Goal: Task Accomplishment & Management: Contribute content

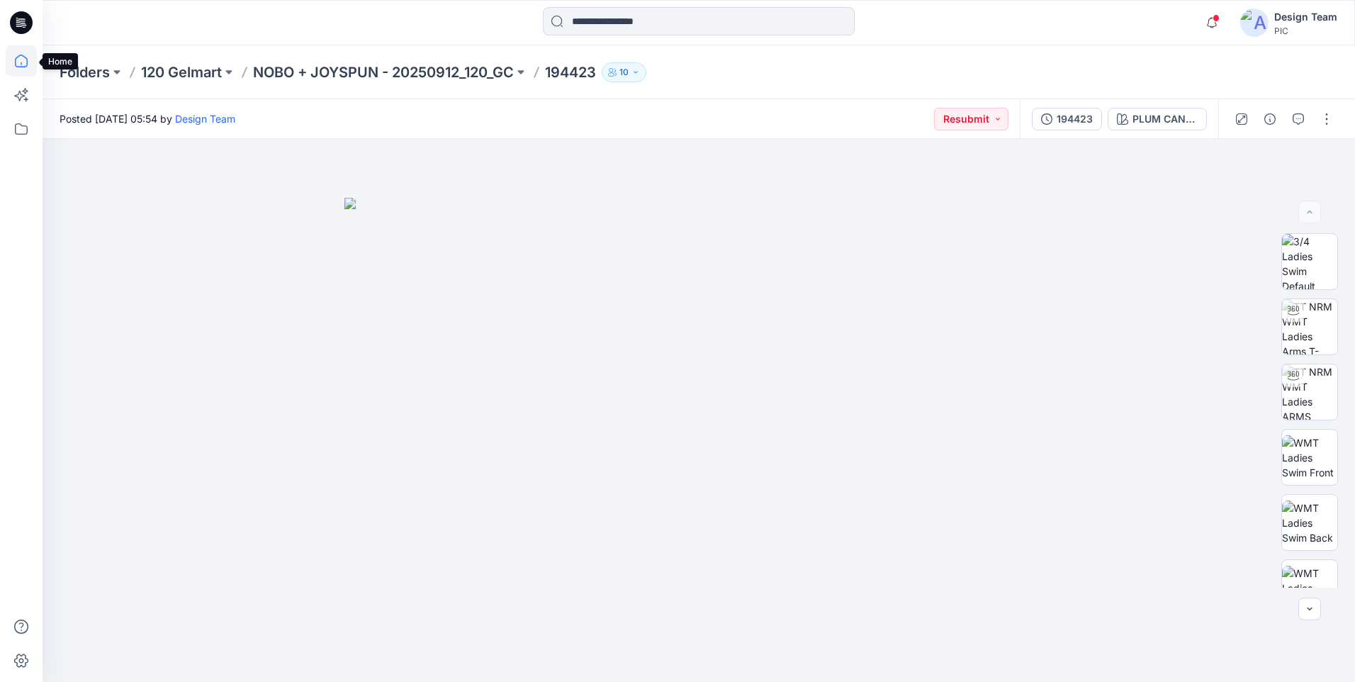
click at [15, 67] on icon at bounding box center [21, 60] width 31 height 31
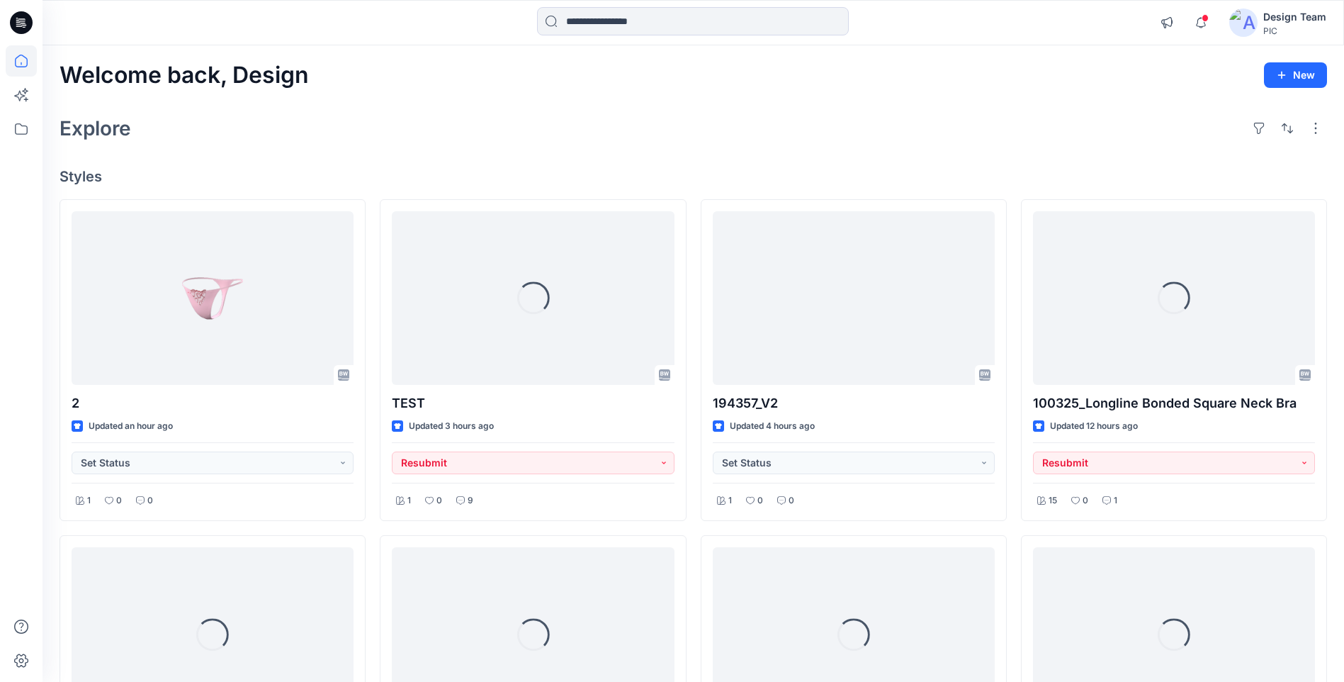
click at [443, 144] on div "Explore" at bounding box center [693, 128] width 1267 height 34
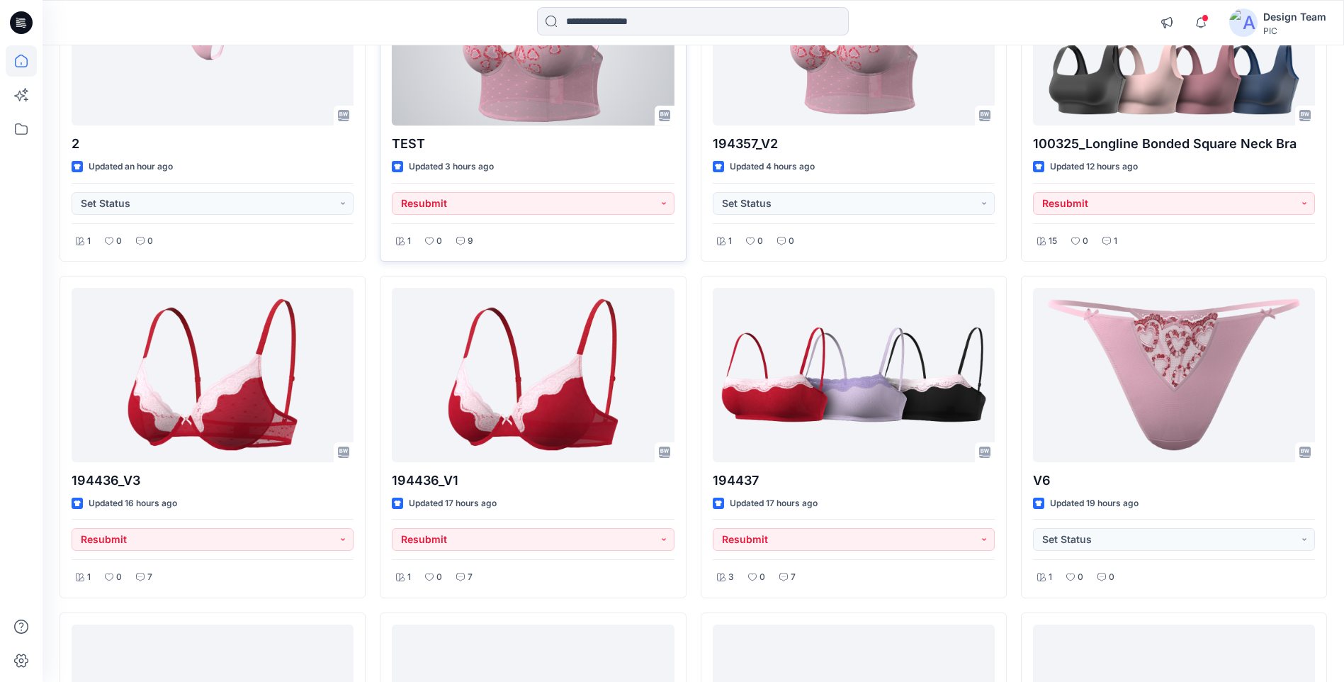
scroll to position [283, 0]
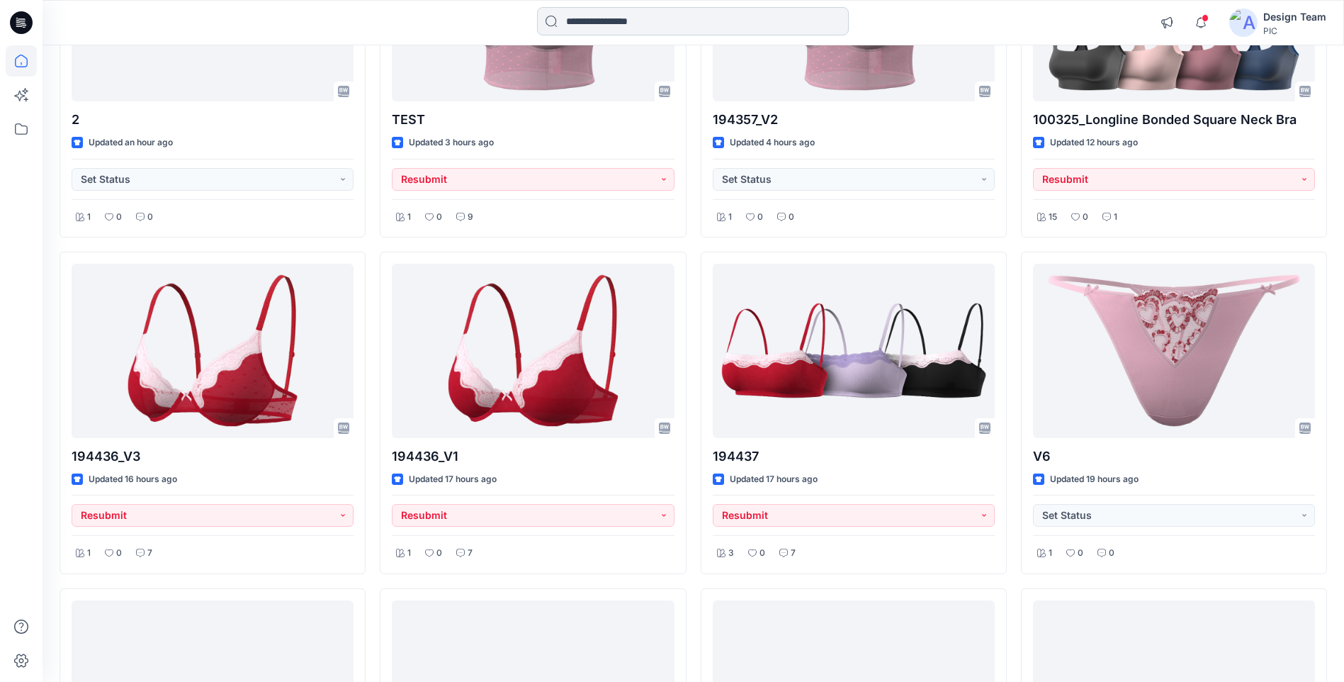
click at [592, 28] on input at bounding box center [693, 21] width 312 height 28
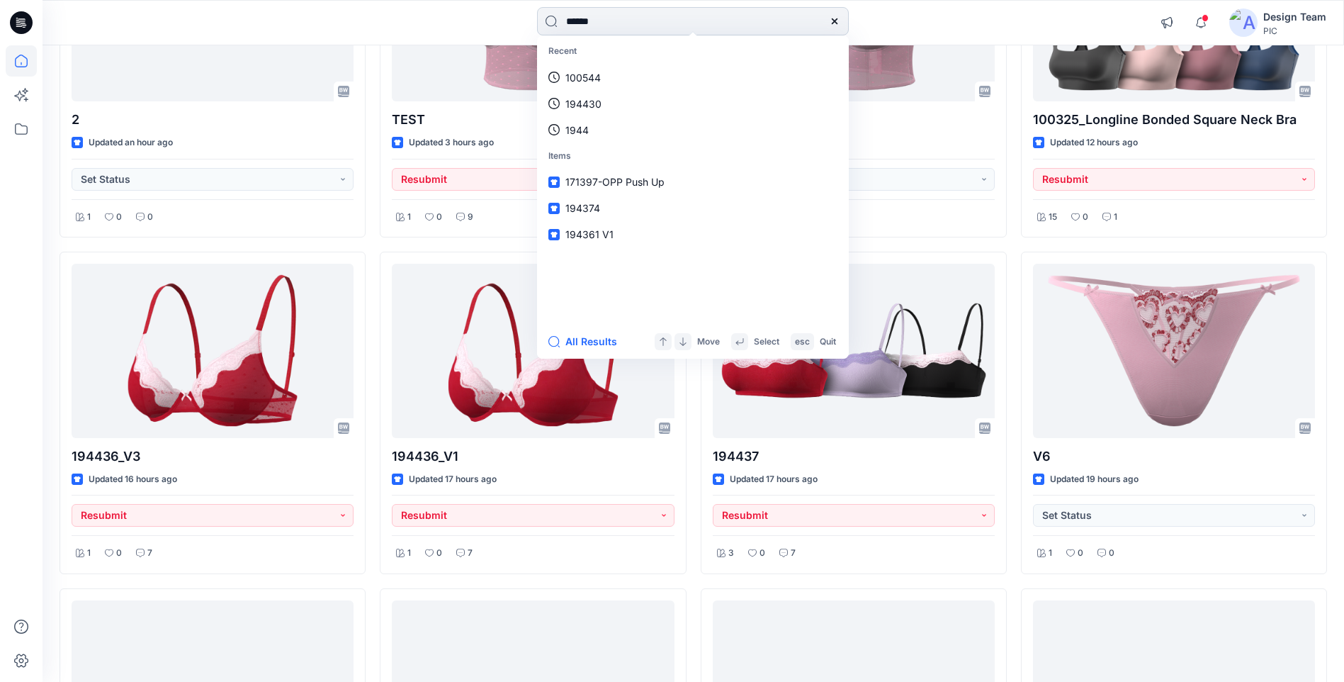
type input "******"
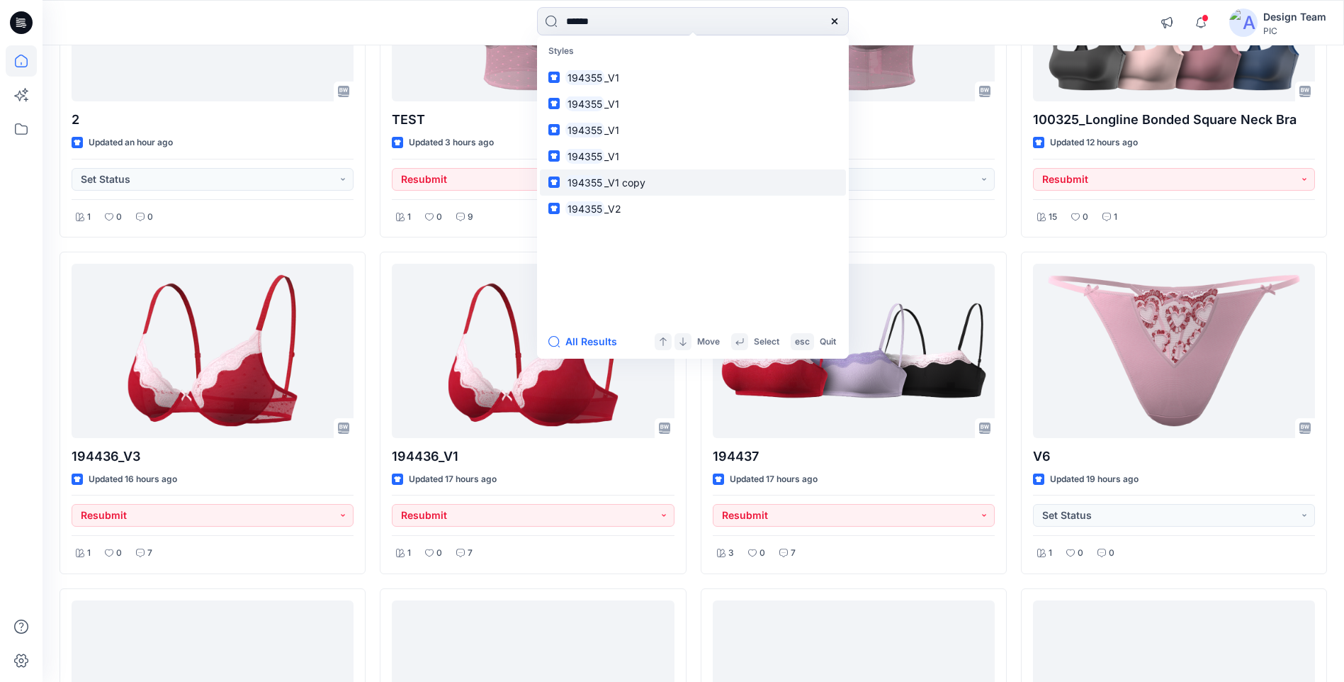
click at [653, 179] on link "194355 _V1 copy" at bounding box center [693, 182] width 306 height 26
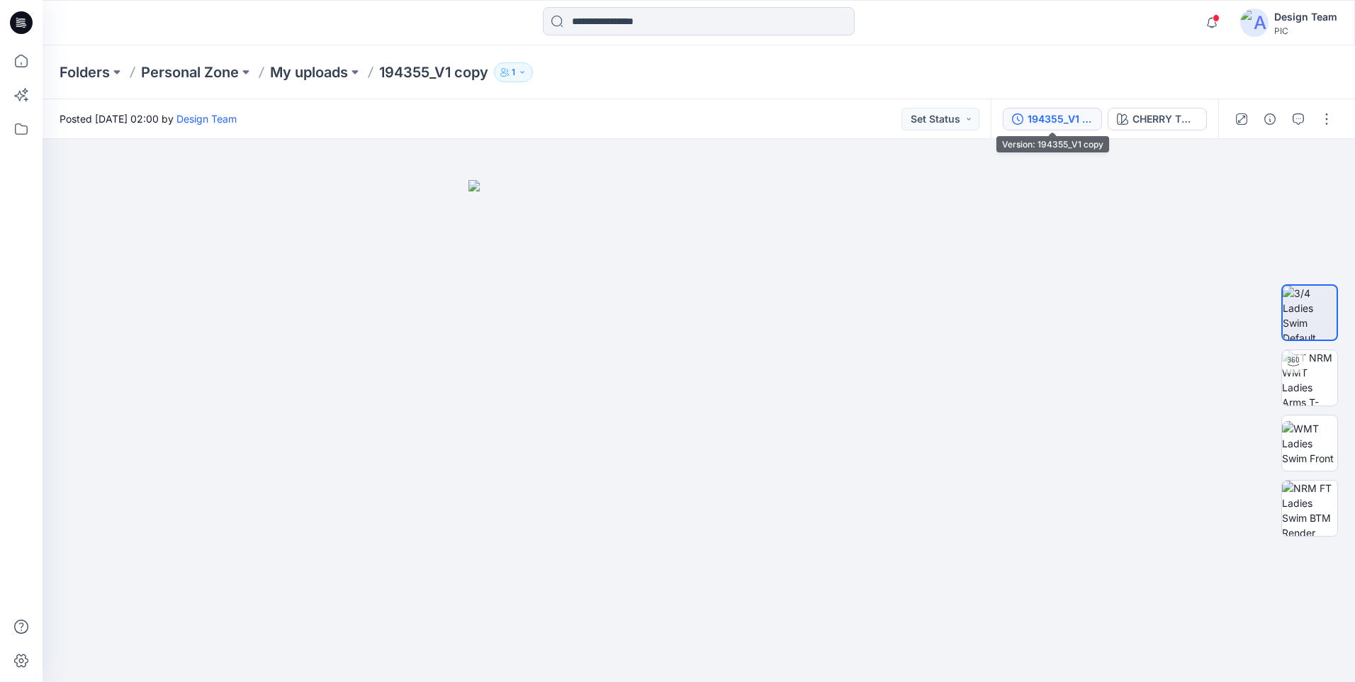
click at [1026, 116] on button "194355_V1 copy" at bounding box center [1051, 119] width 99 height 23
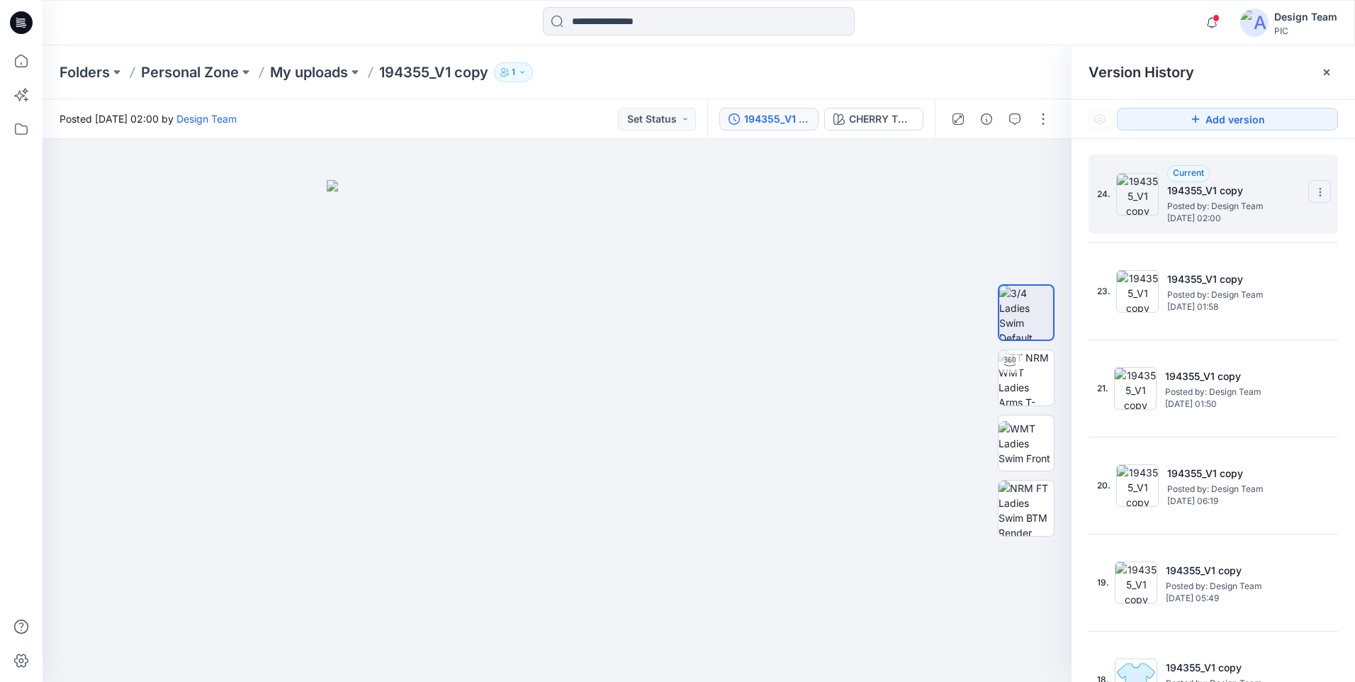
click at [1308, 190] on section at bounding box center [1319, 191] width 23 height 23
click at [918, 232] on div at bounding box center [557, 410] width 1029 height 543
click at [1059, 118] on div at bounding box center [999, 119] width 131 height 40
click at [1048, 118] on button "button" at bounding box center [1043, 119] width 23 height 23
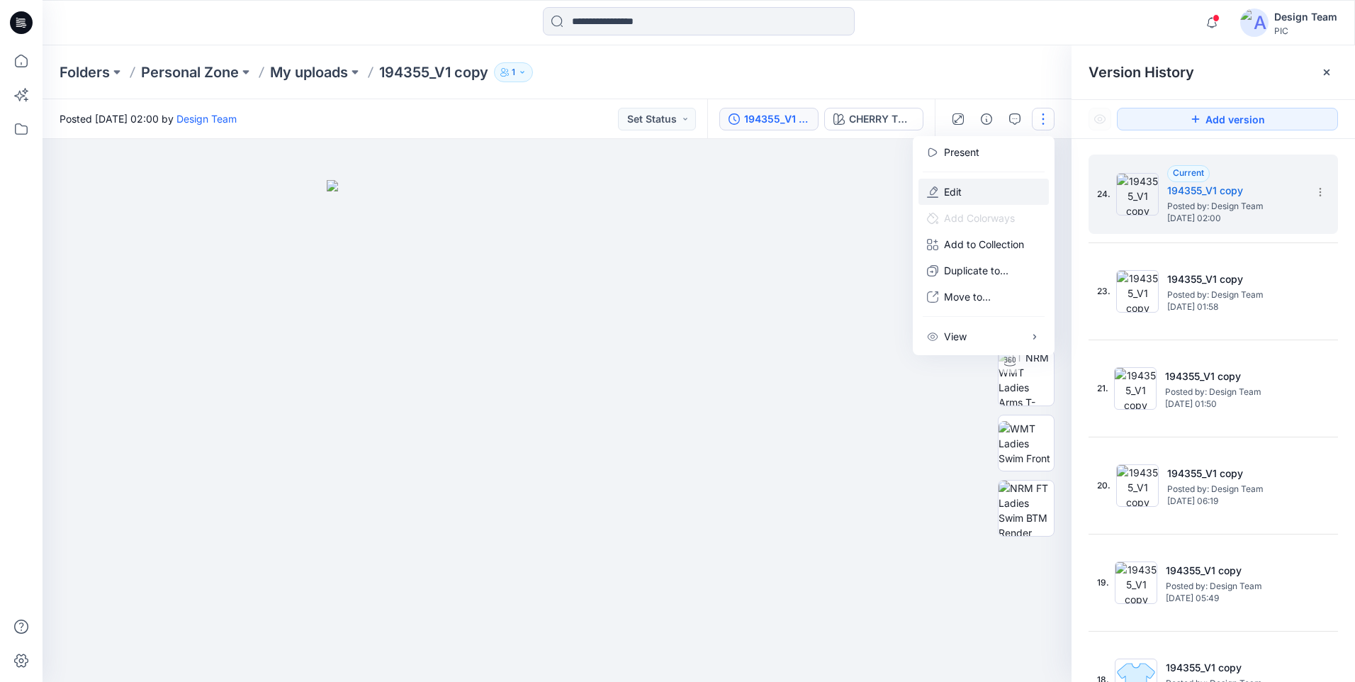
click at [961, 192] on button "Edit" at bounding box center [983, 192] width 130 height 26
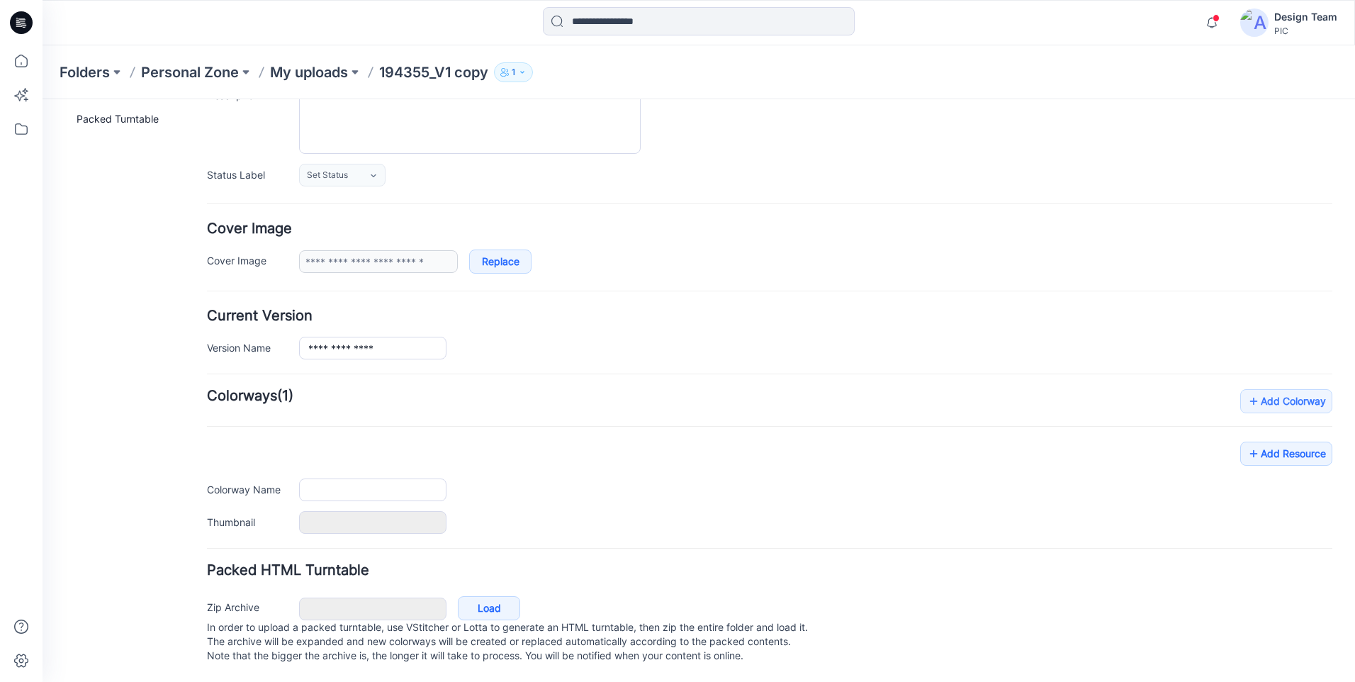
type input "**********"
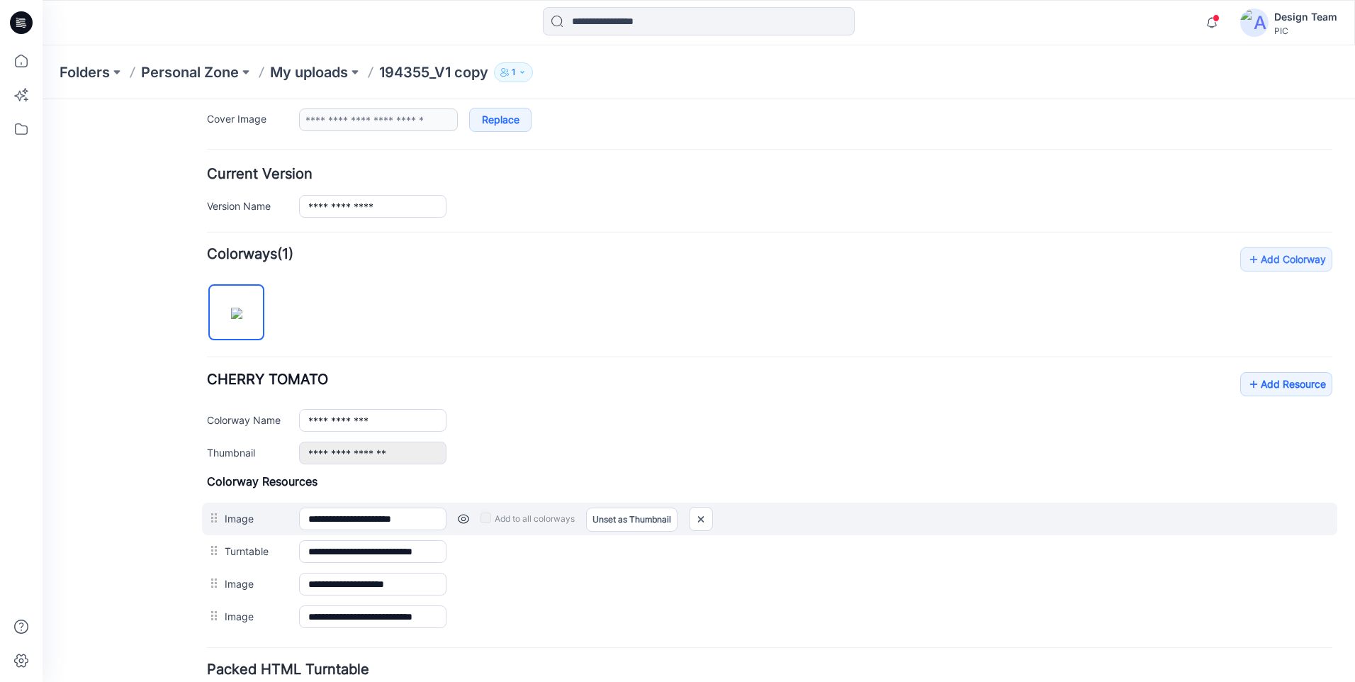
scroll to position [408, 0]
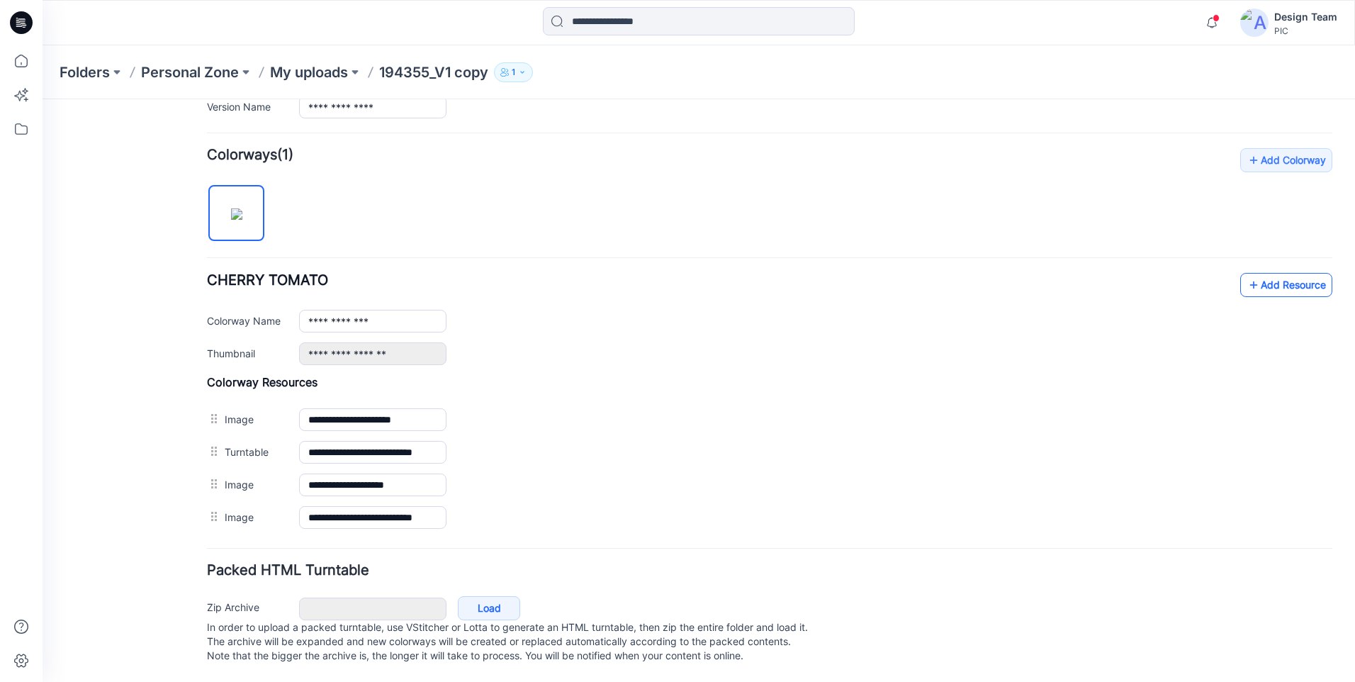
click at [1261, 276] on link "Add Resource" at bounding box center [1286, 285] width 92 height 24
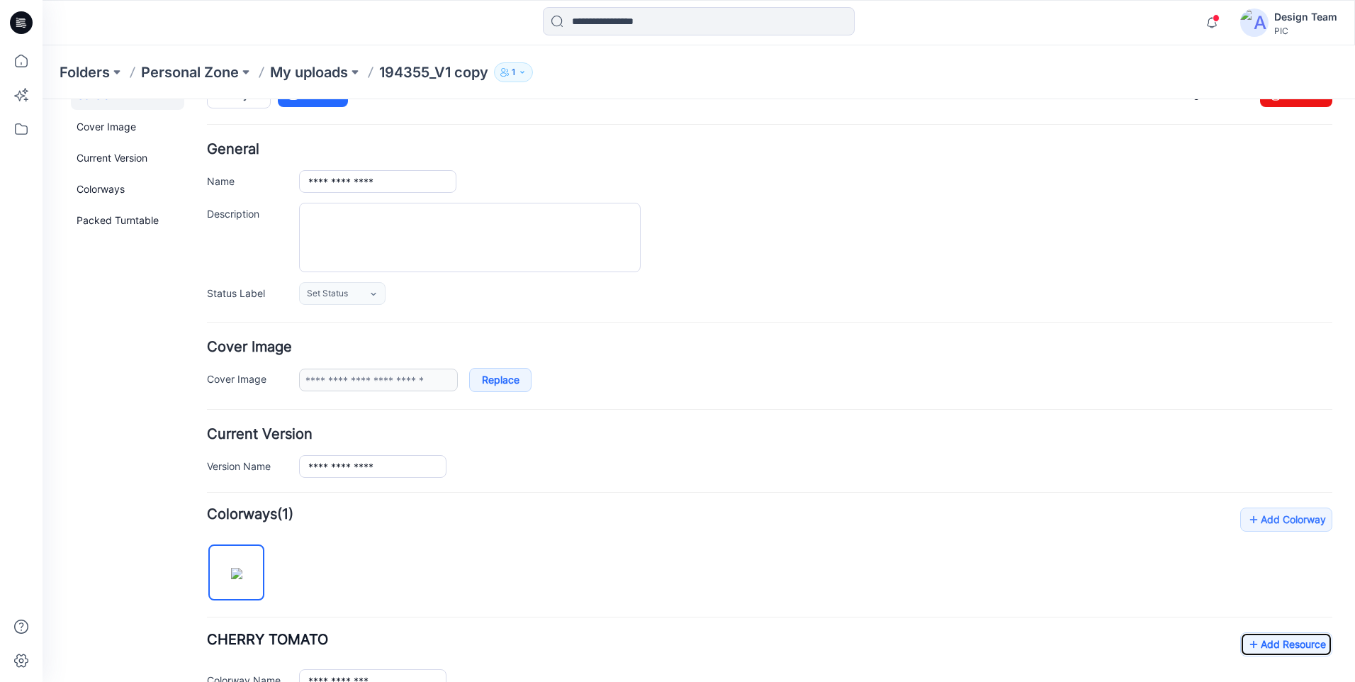
scroll to position [0, 0]
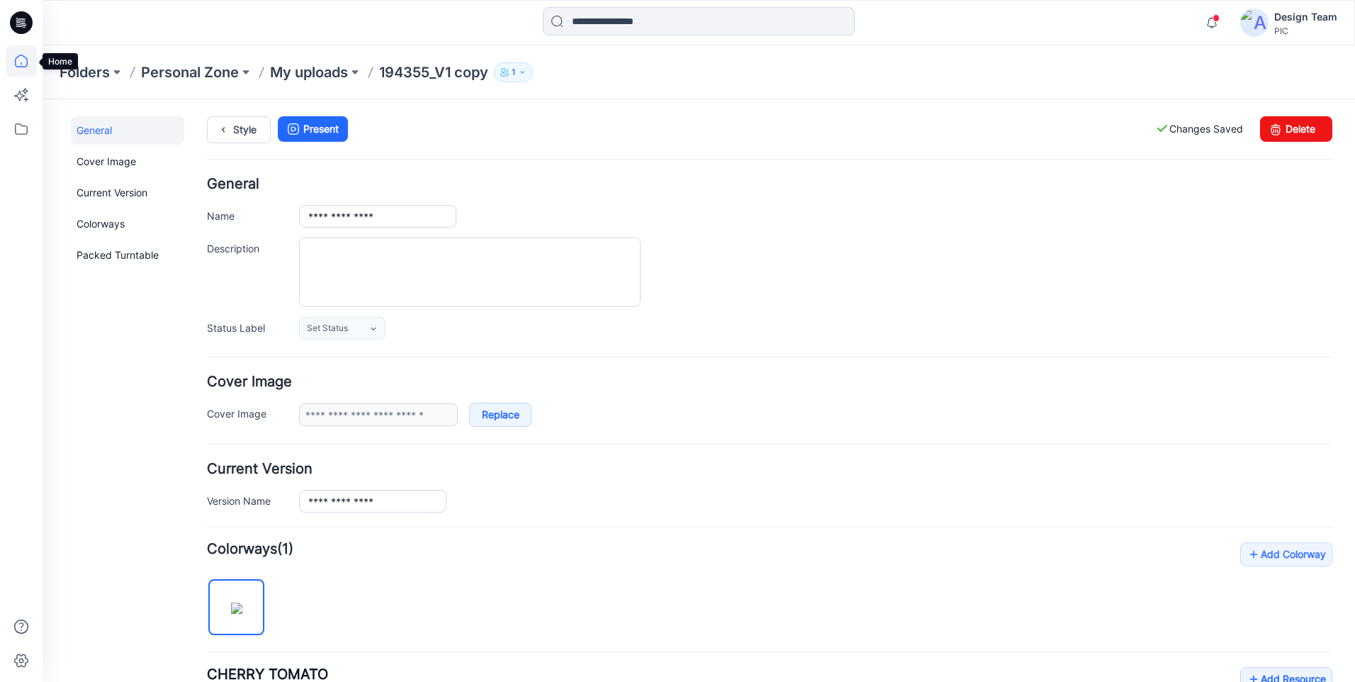
click at [13, 60] on icon at bounding box center [21, 60] width 31 height 31
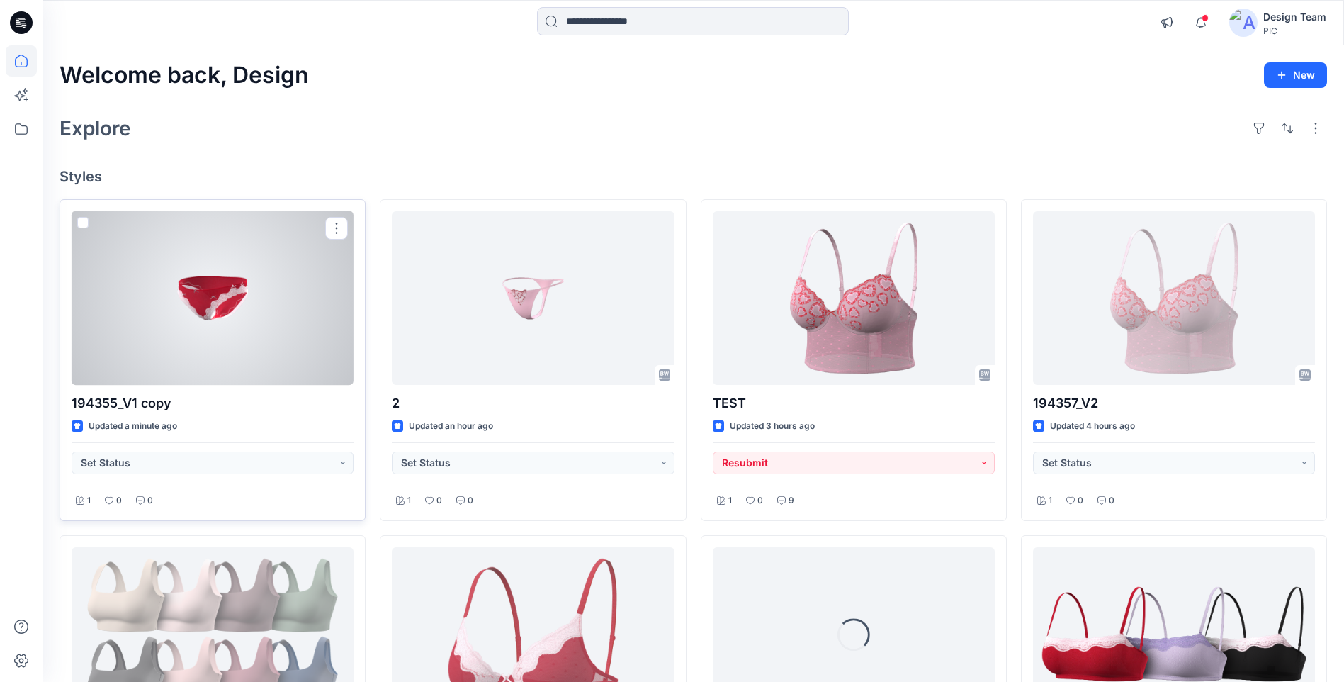
click at [256, 335] on div at bounding box center [213, 298] width 282 height 174
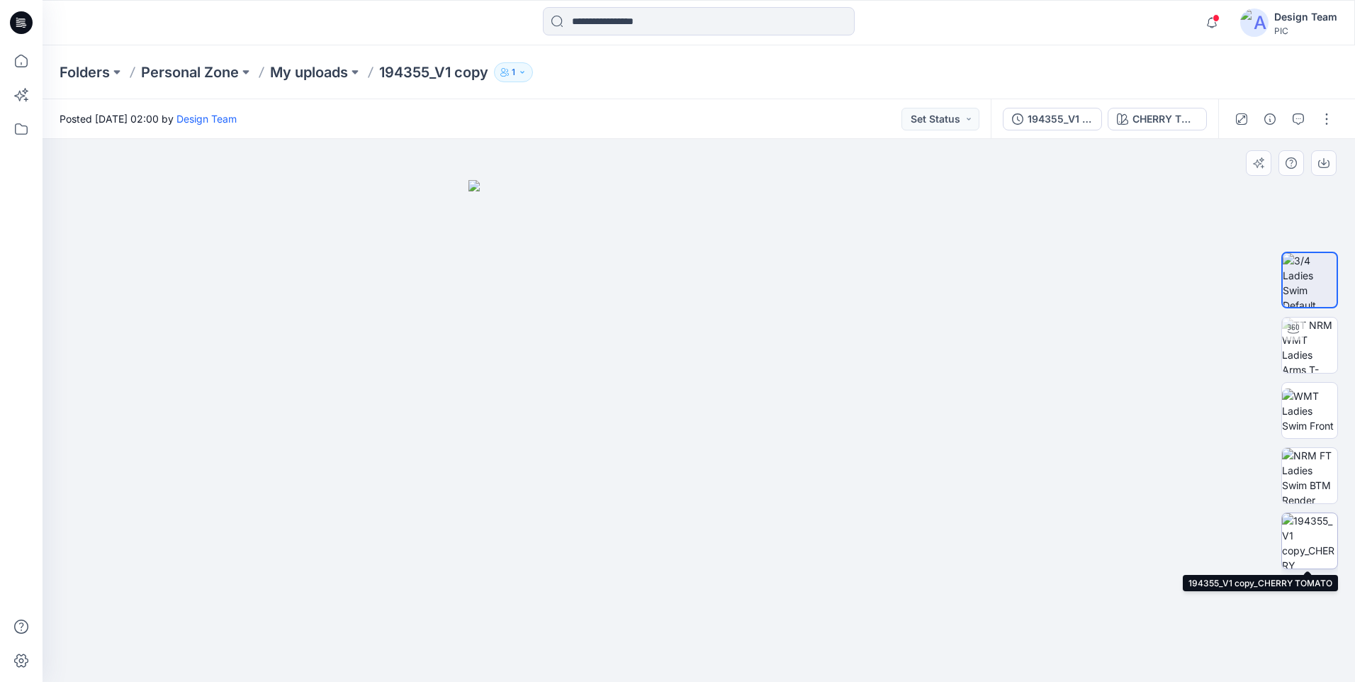
click at [1307, 544] on img at bounding box center [1309, 540] width 55 height 55
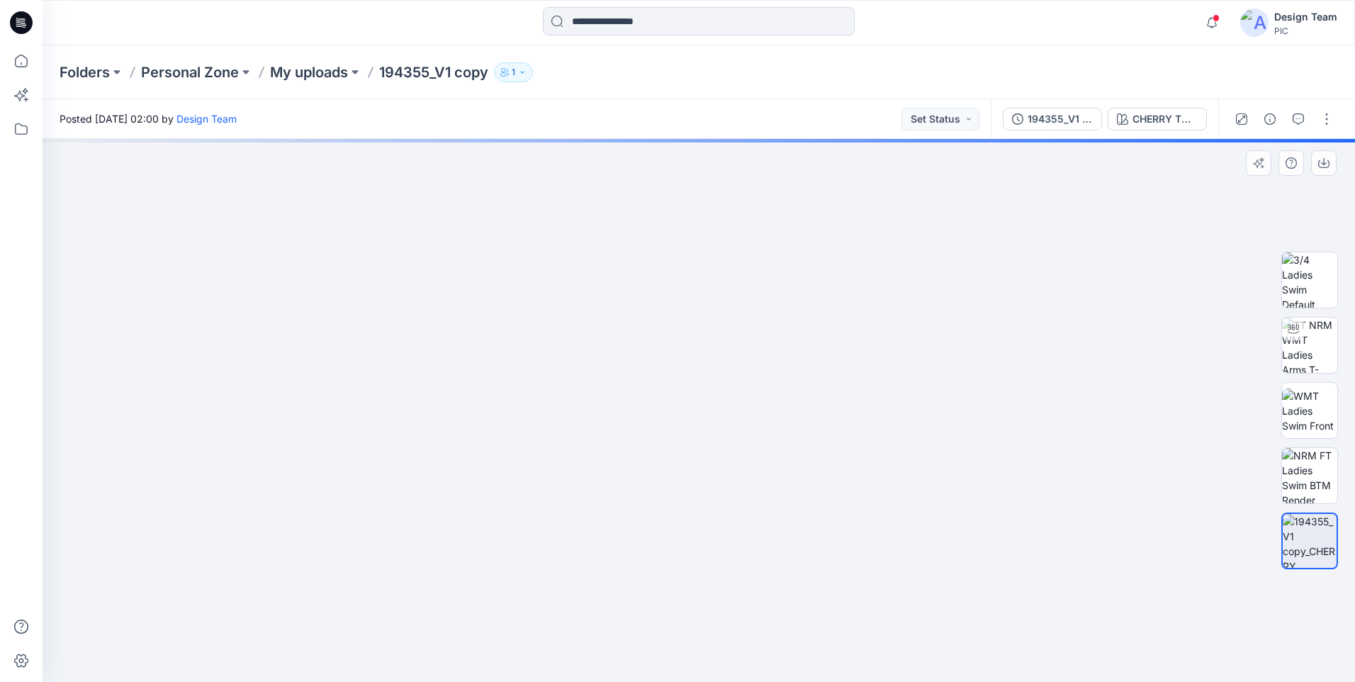
drag, startPoint x: 705, startPoint y: 207, endPoint x: 729, endPoint y: 363, distance: 158.4
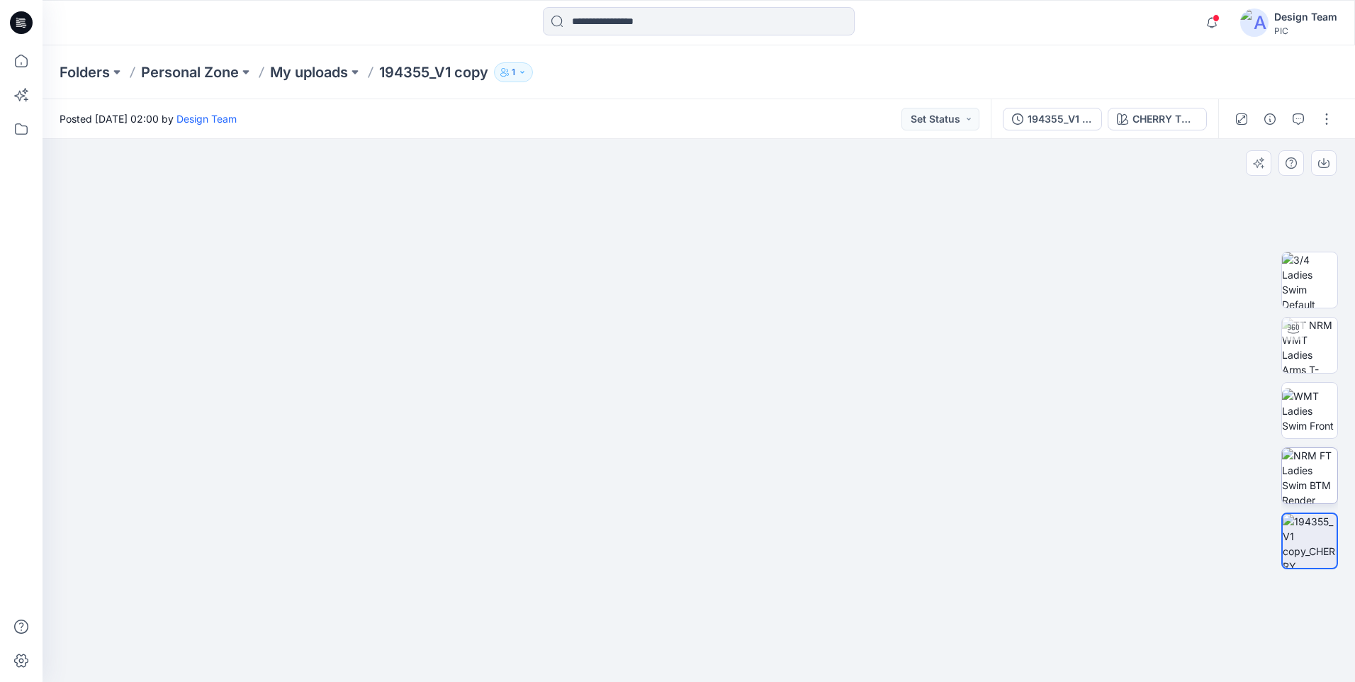
click at [1307, 463] on img at bounding box center [1309, 475] width 55 height 55
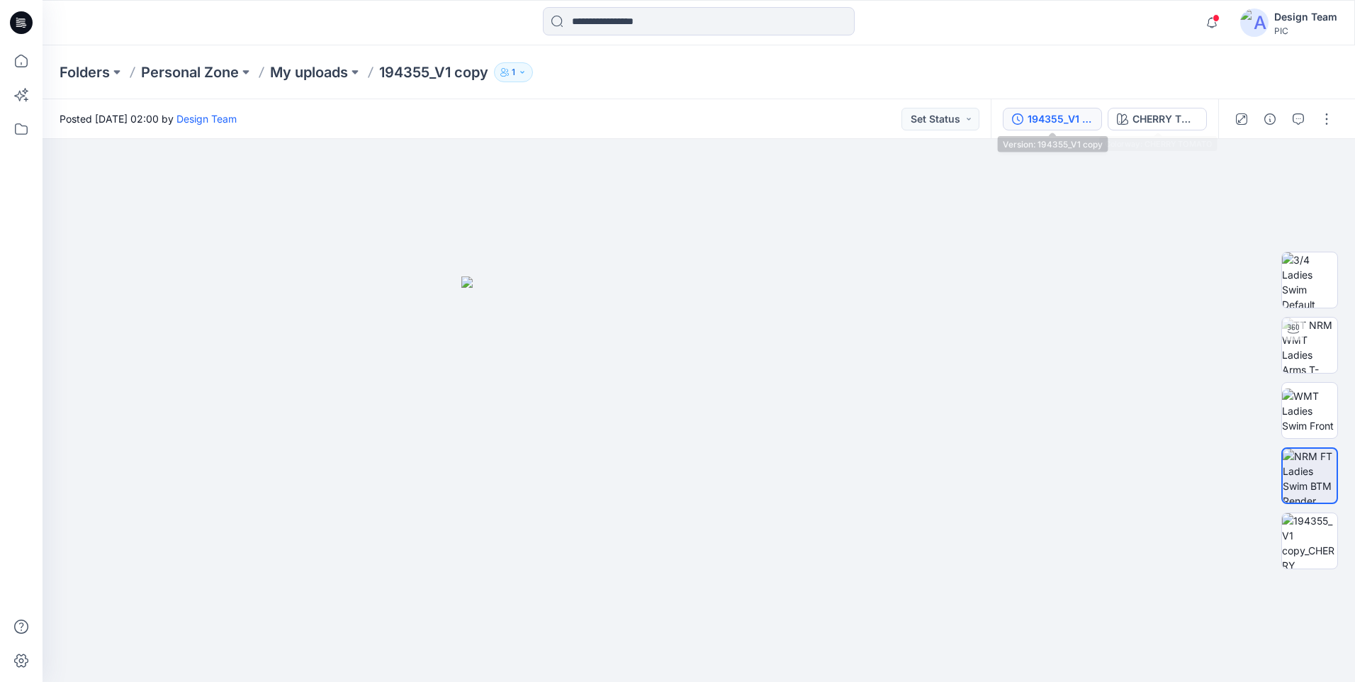
click at [1071, 122] on div "194355_V1 copy" at bounding box center [1059, 119] width 65 height 16
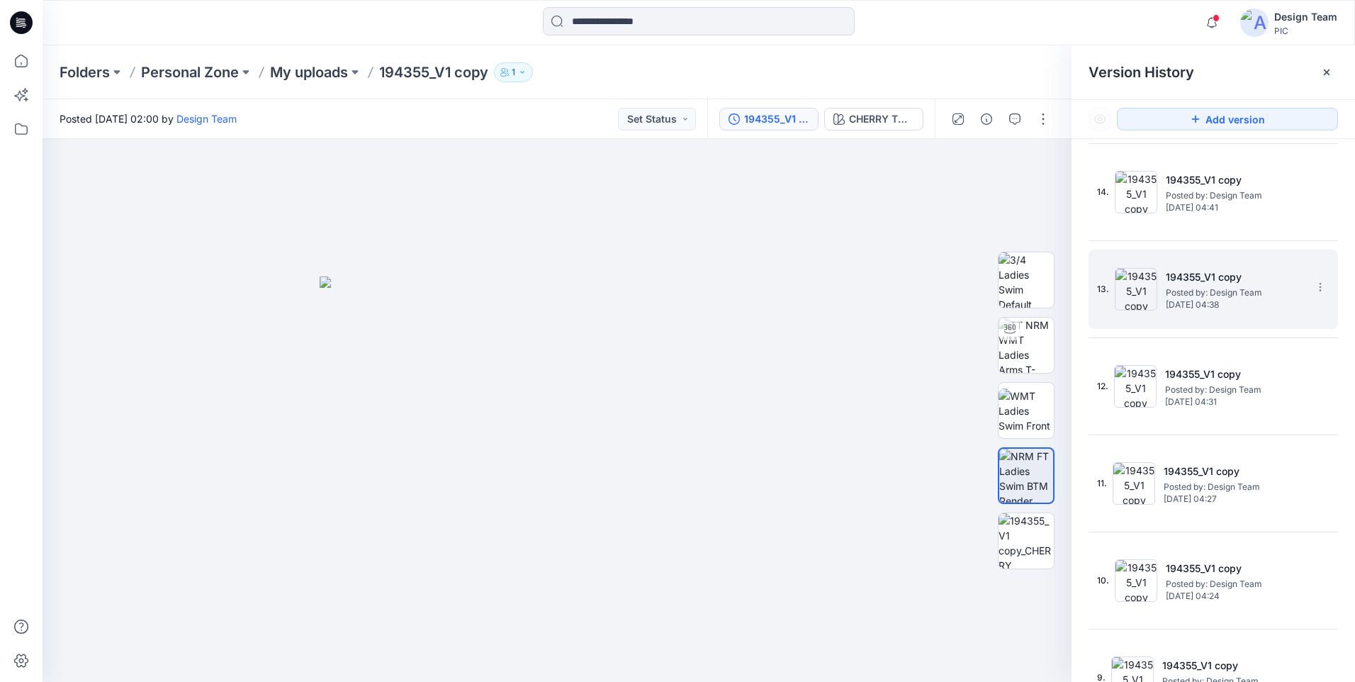
scroll to position [1003, 0]
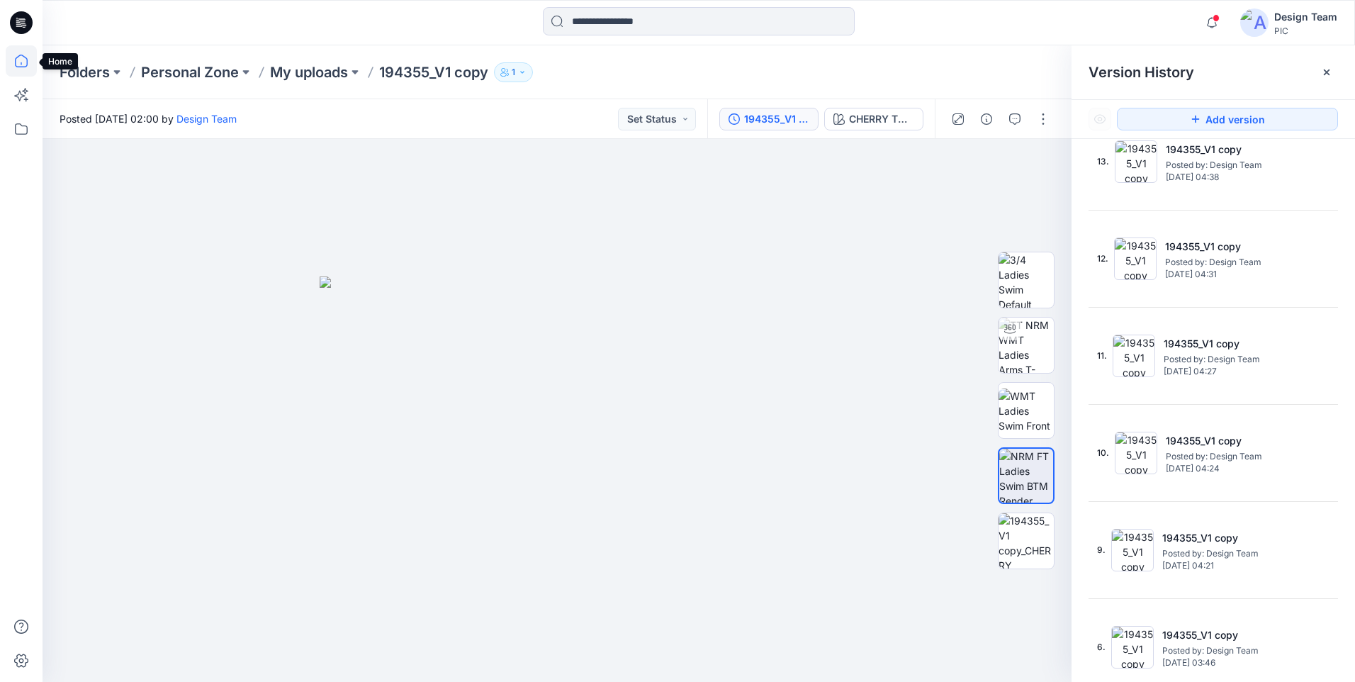
click at [21, 55] on icon at bounding box center [21, 61] width 13 height 13
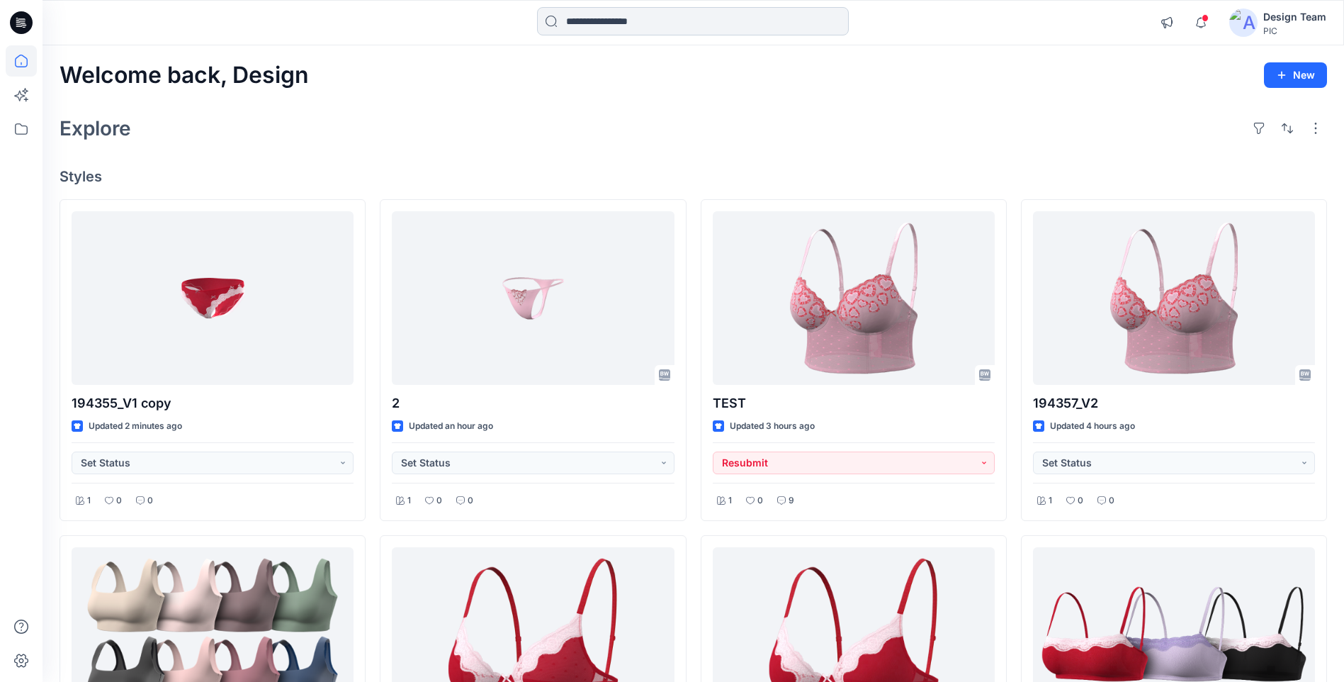
click at [613, 13] on input at bounding box center [693, 21] width 312 height 28
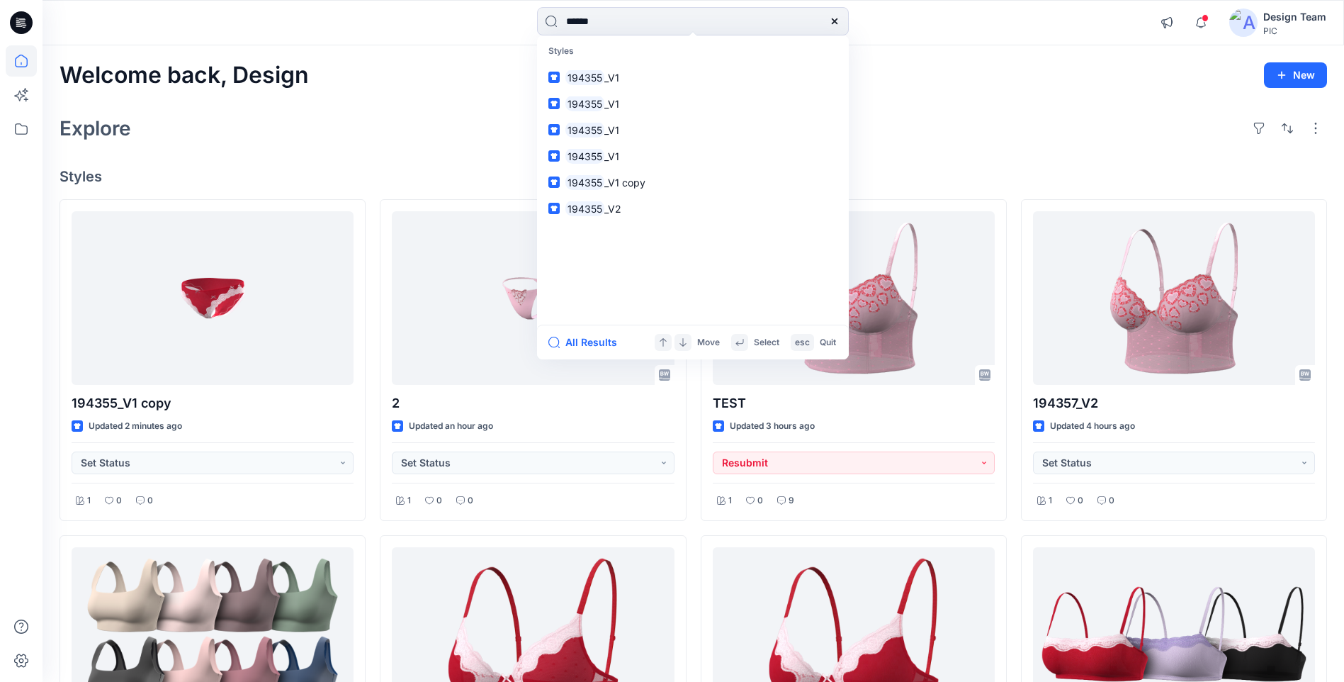
type input "******"
click at [894, 113] on div "Explore" at bounding box center [693, 128] width 1267 height 34
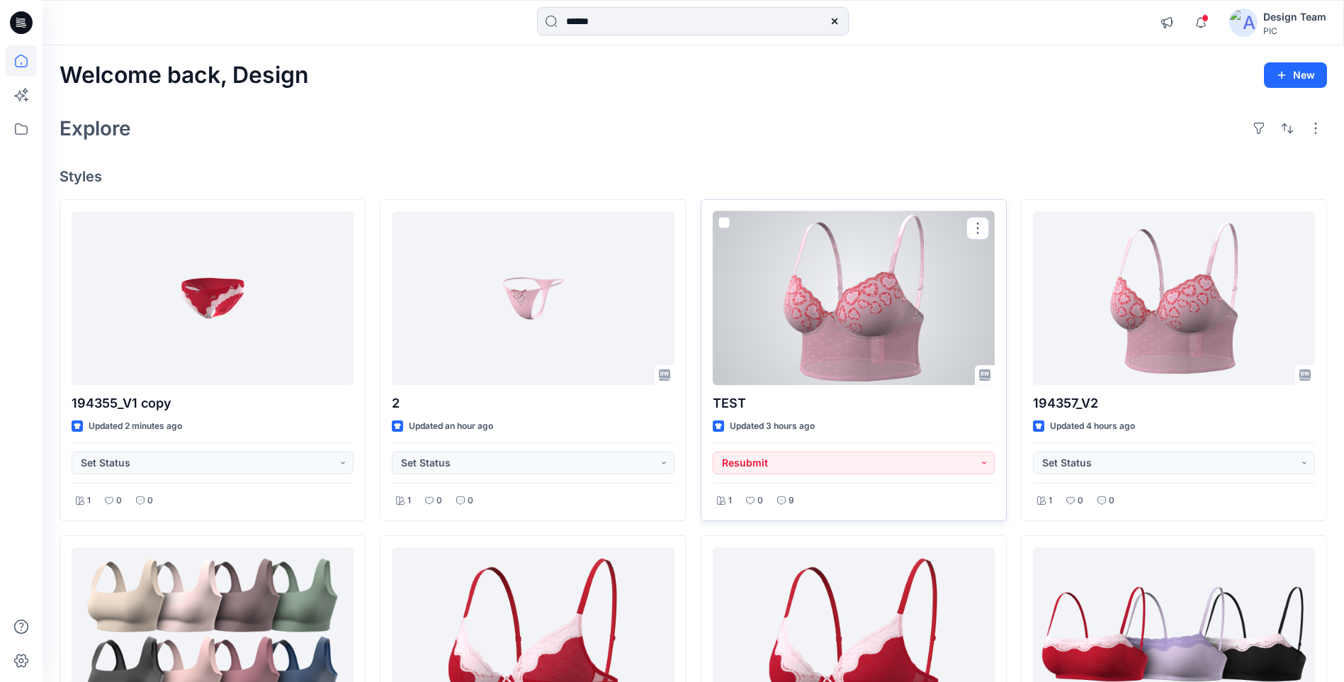
click at [836, 330] on div at bounding box center [854, 298] width 282 height 174
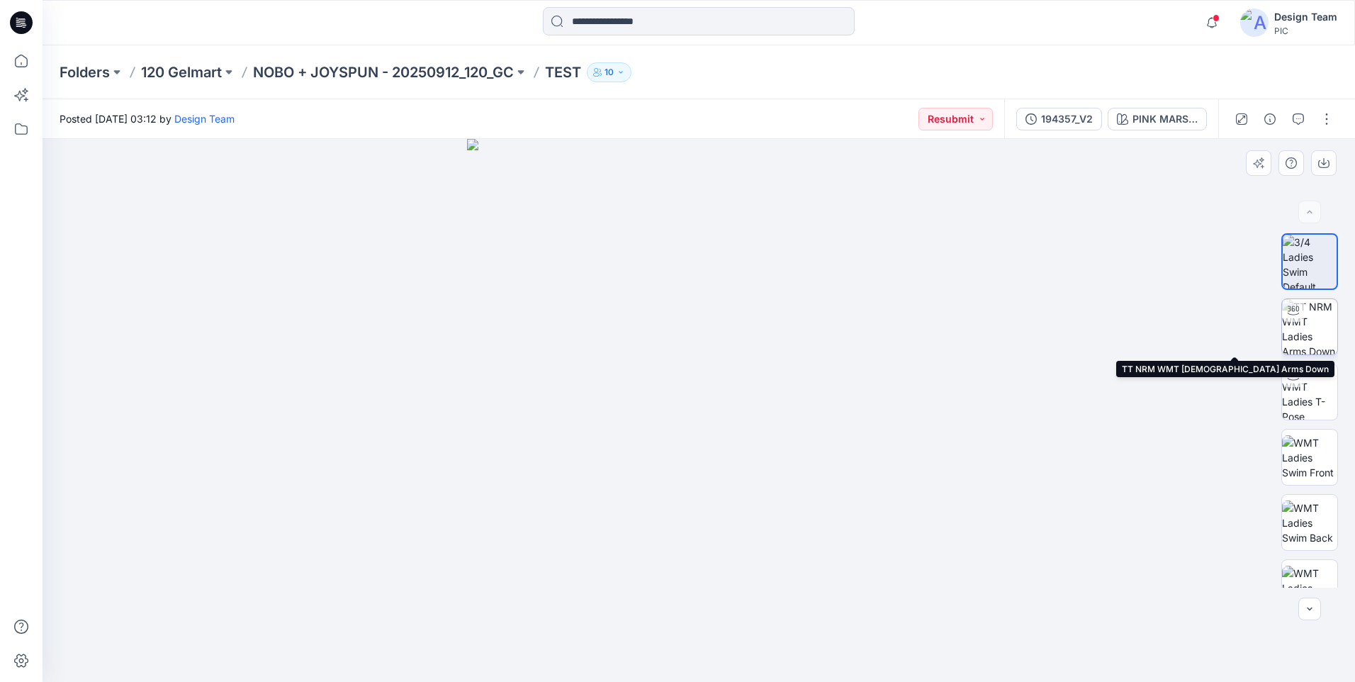
click at [1318, 338] on img at bounding box center [1309, 326] width 55 height 55
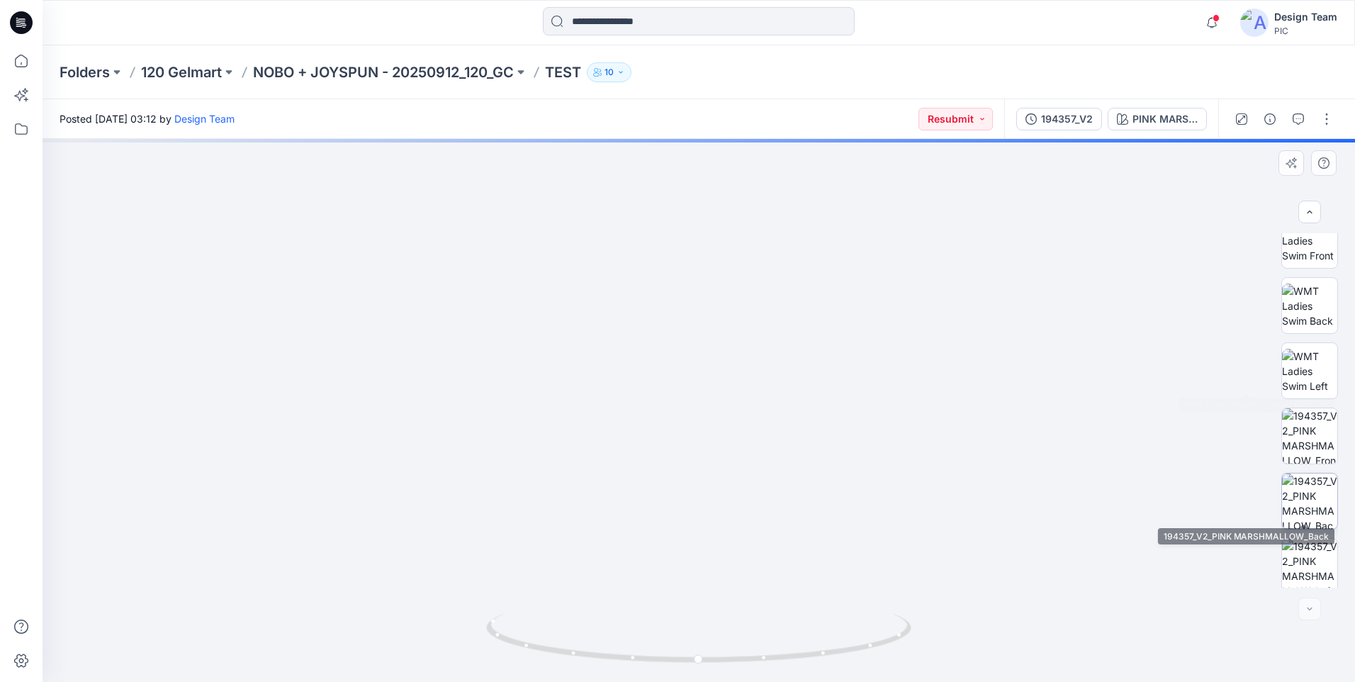
scroll to position [224, 0]
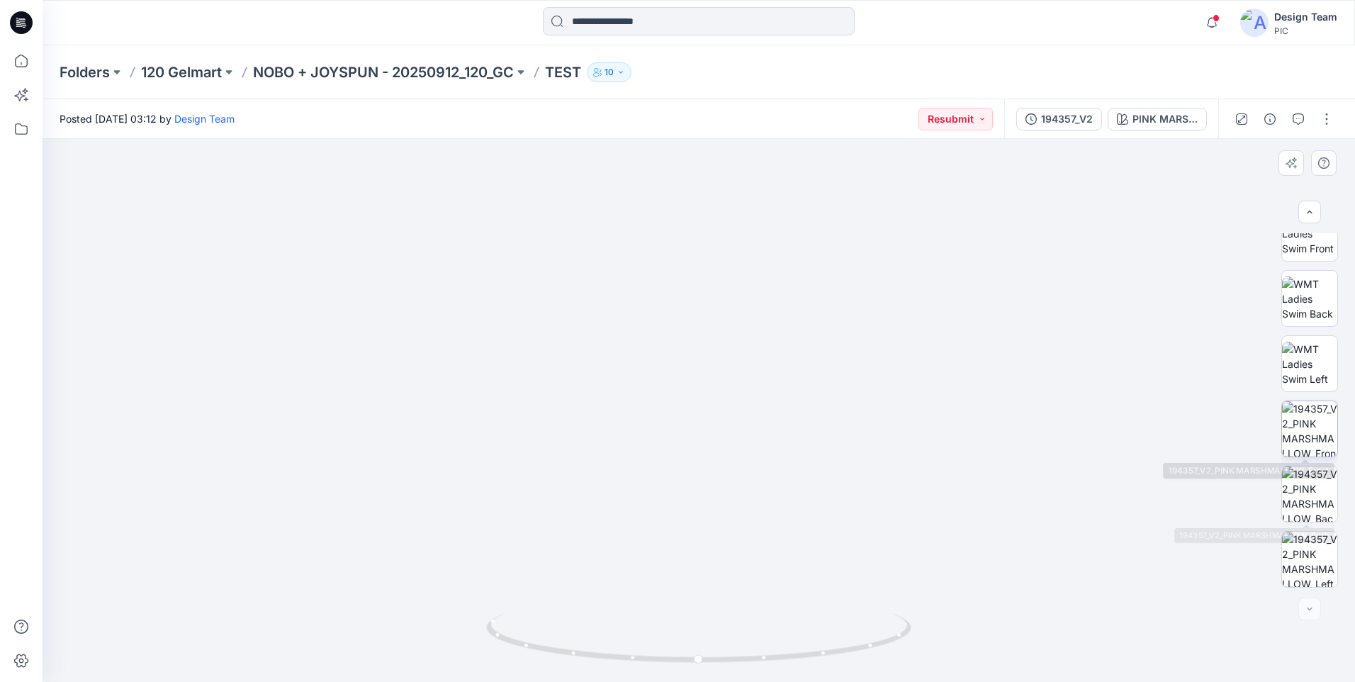
click at [1309, 434] on img at bounding box center [1309, 428] width 55 height 55
drag, startPoint x: 681, startPoint y: 492, endPoint x: 667, endPoint y: 222, distance: 270.3
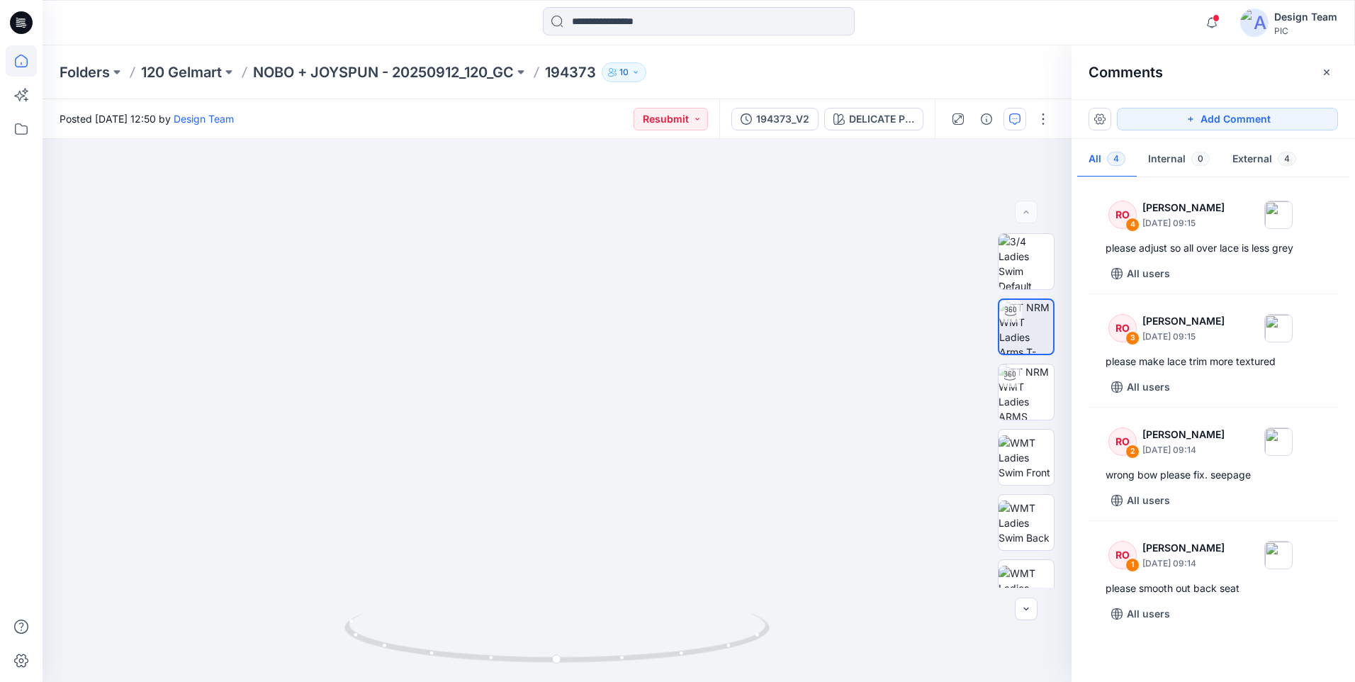
click at [13, 54] on icon at bounding box center [21, 60] width 31 height 31
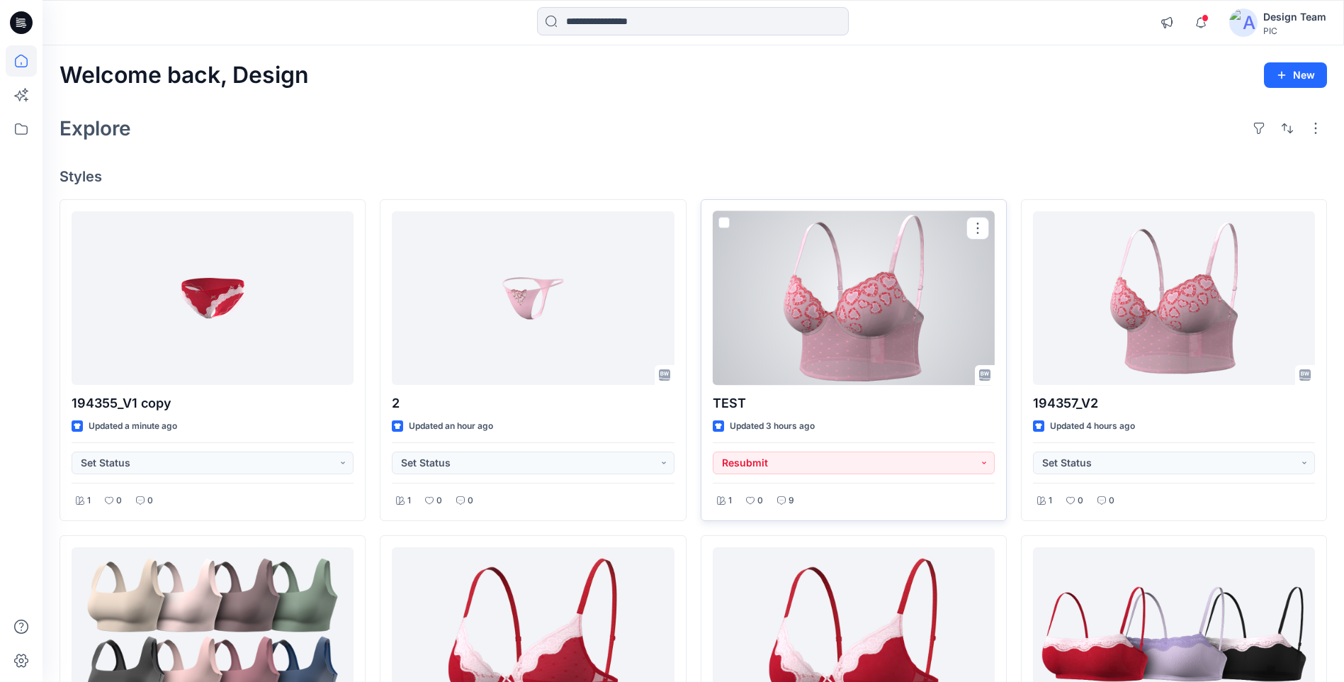
click at [849, 318] on div at bounding box center [854, 298] width 282 height 174
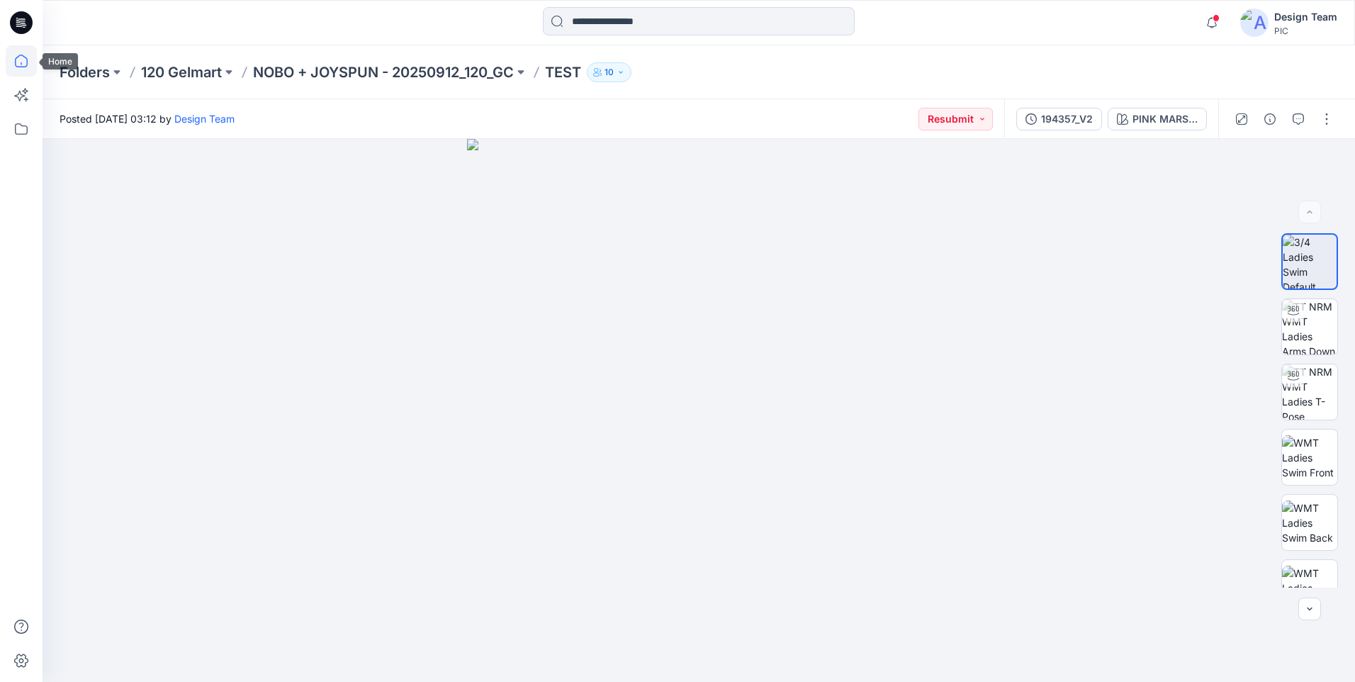
click at [32, 62] on icon at bounding box center [21, 60] width 31 height 31
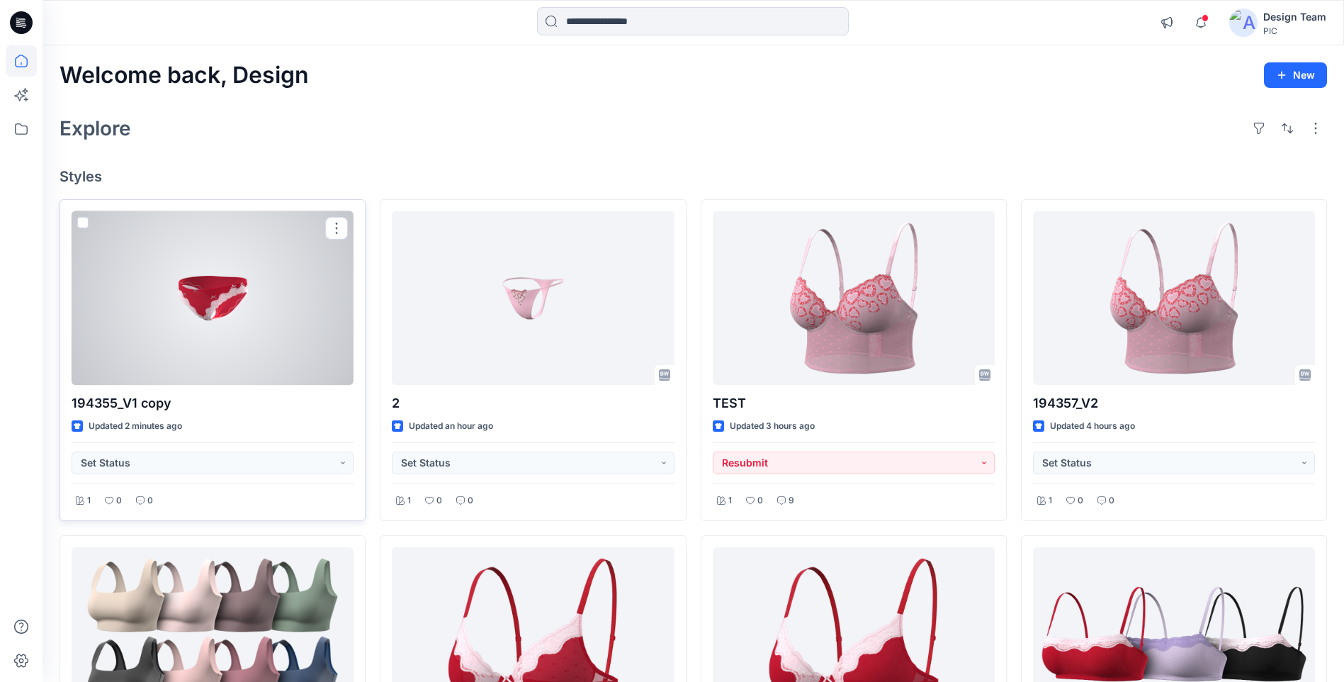
click at [264, 285] on div at bounding box center [213, 298] width 282 height 174
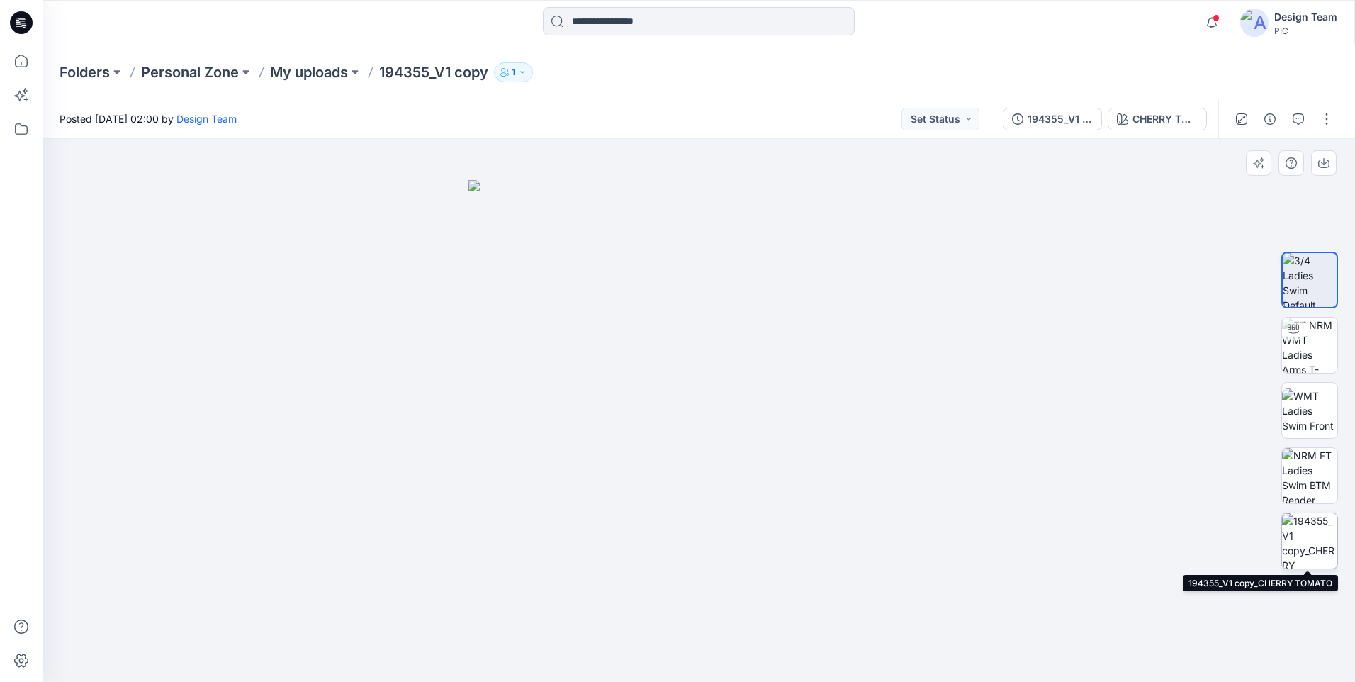
click at [1299, 546] on img at bounding box center [1309, 540] width 55 height 55
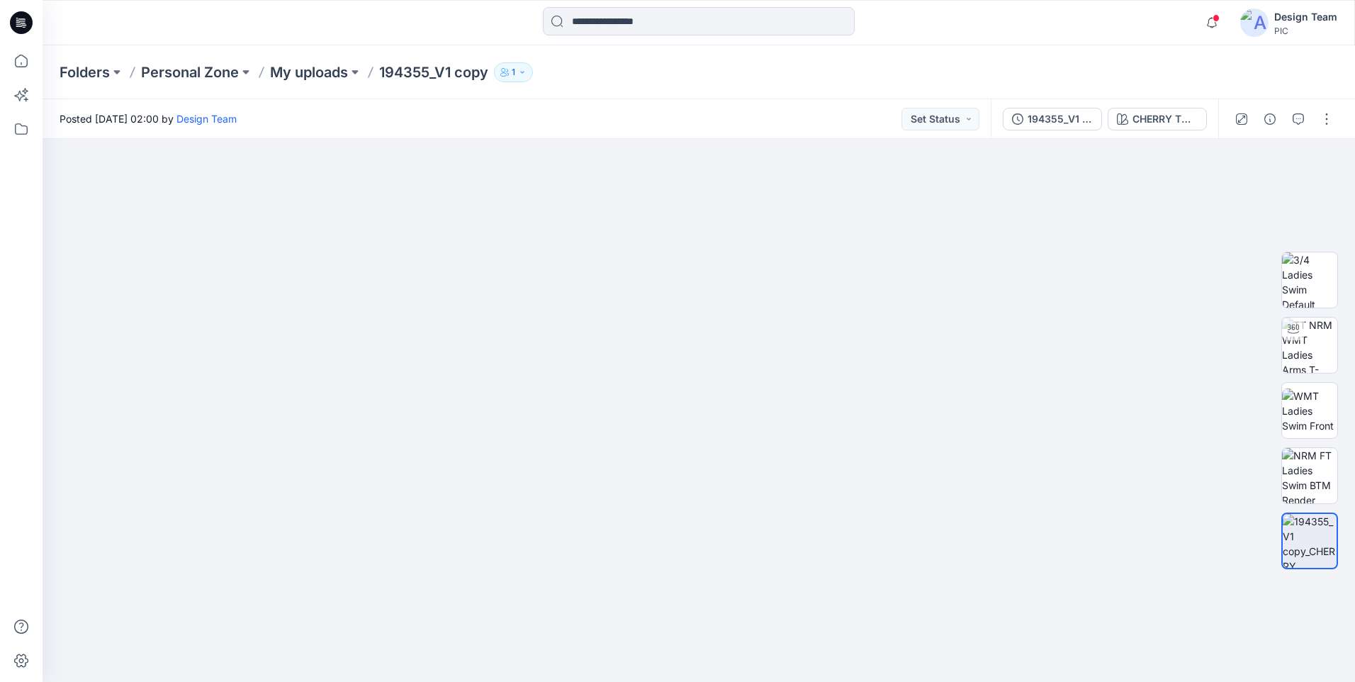
drag, startPoint x: 738, startPoint y: 228, endPoint x: 818, endPoint y: 712, distance: 490.6
drag, startPoint x: 707, startPoint y: 659, endPoint x: 825, endPoint y: 451, distance: 239.6
drag, startPoint x: 725, startPoint y: 655, endPoint x: 709, endPoint y: 695, distance: 43.5
click at [1310, 295] on img at bounding box center [1309, 279] width 55 height 55
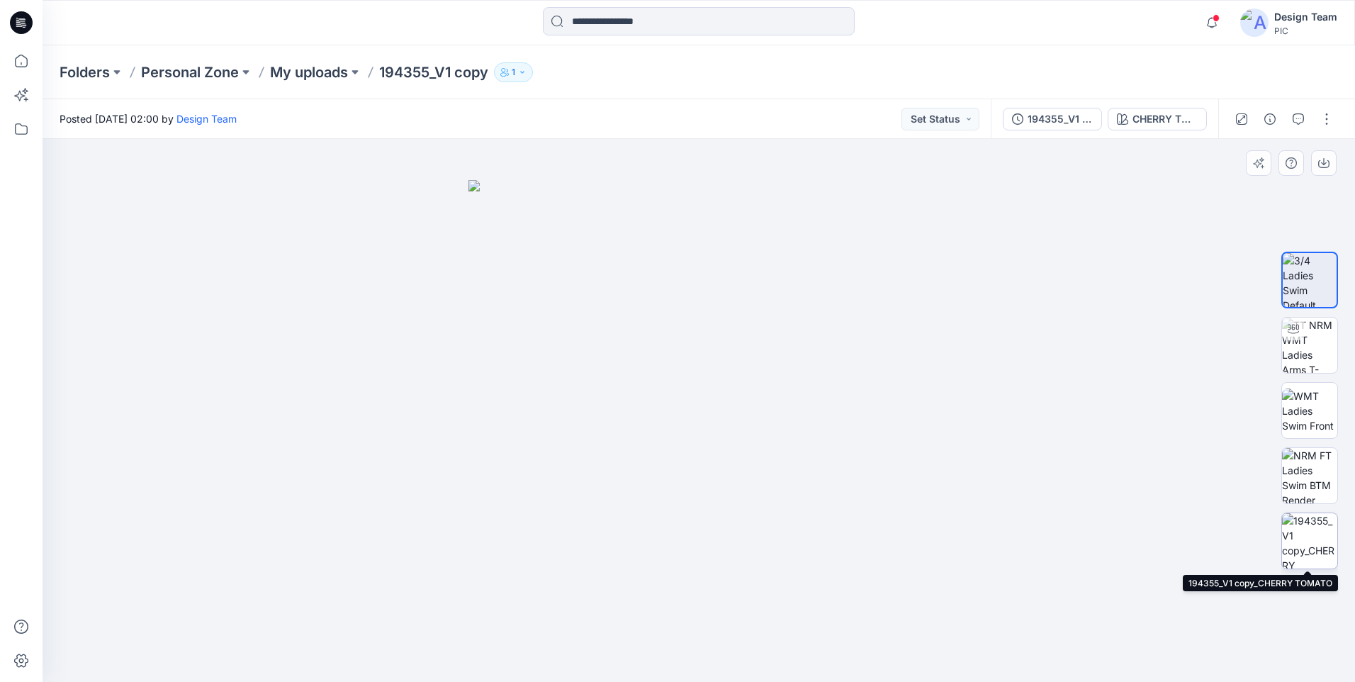
click at [1325, 548] on img at bounding box center [1309, 540] width 55 height 55
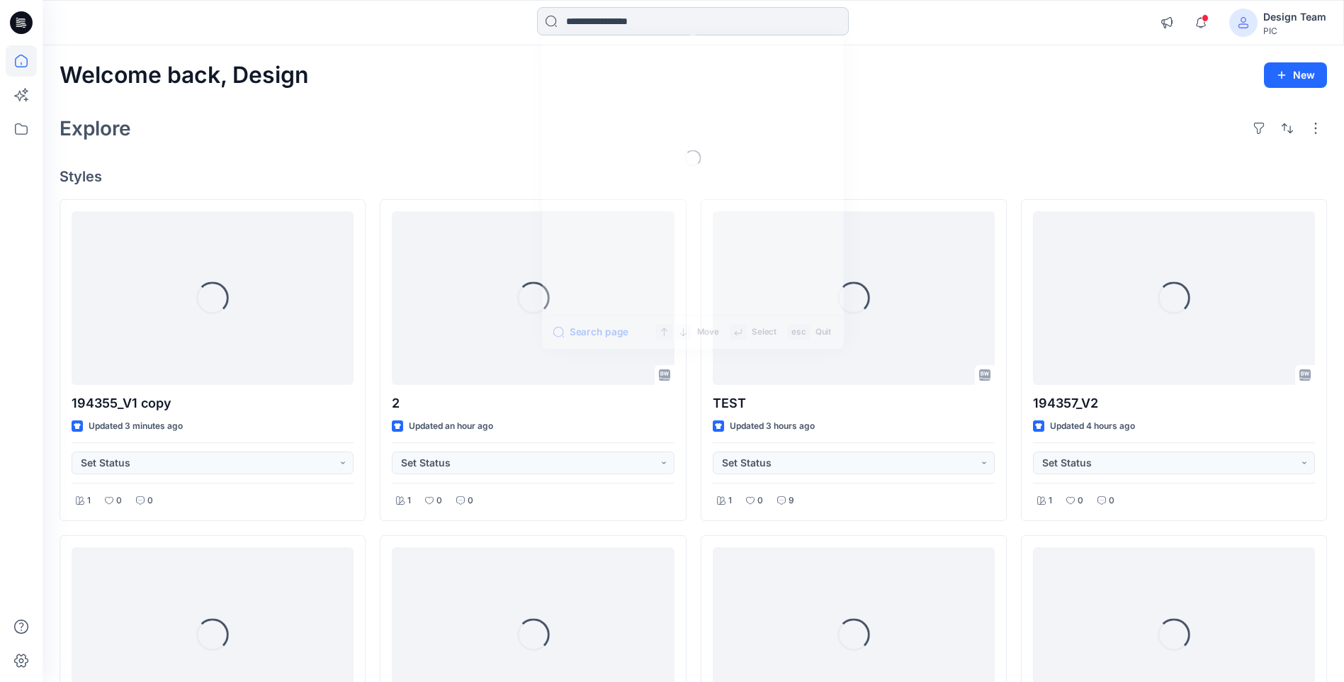
click at [640, 24] on input at bounding box center [693, 21] width 312 height 28
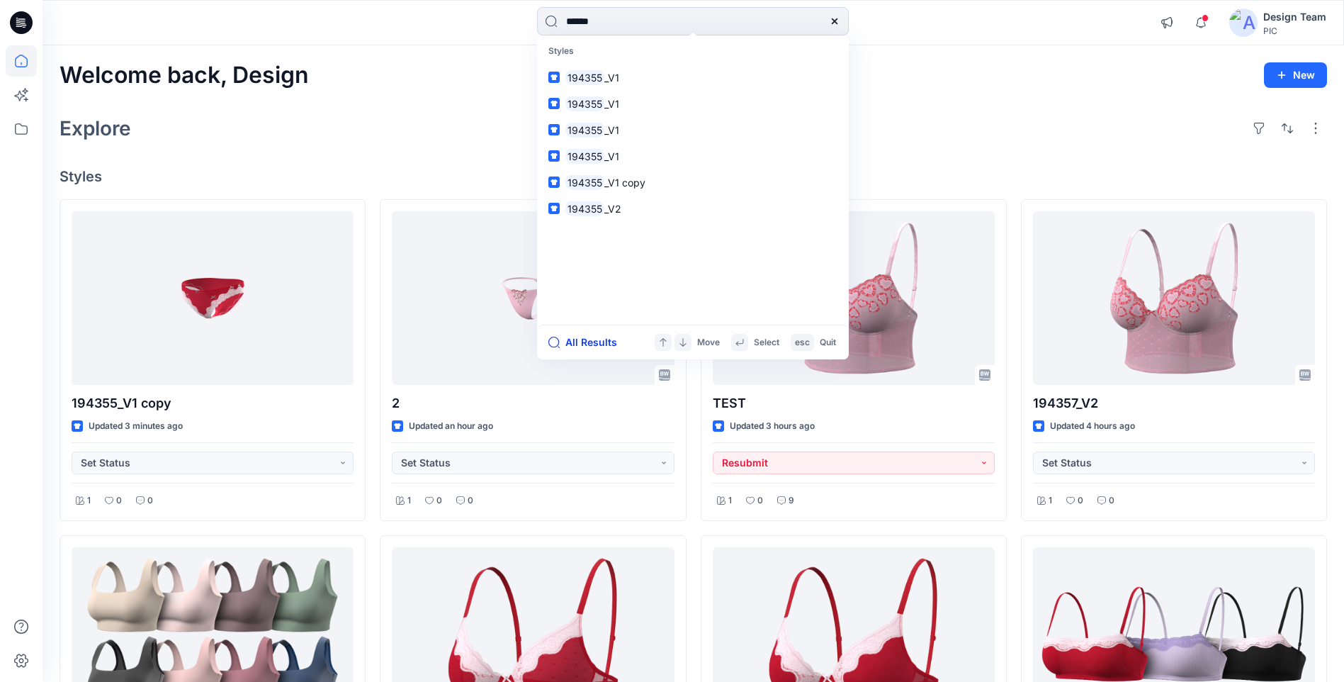
type input "******"
click at [605, 343] on button "All Results" at bounding box center [587, 342] width 78 height 17
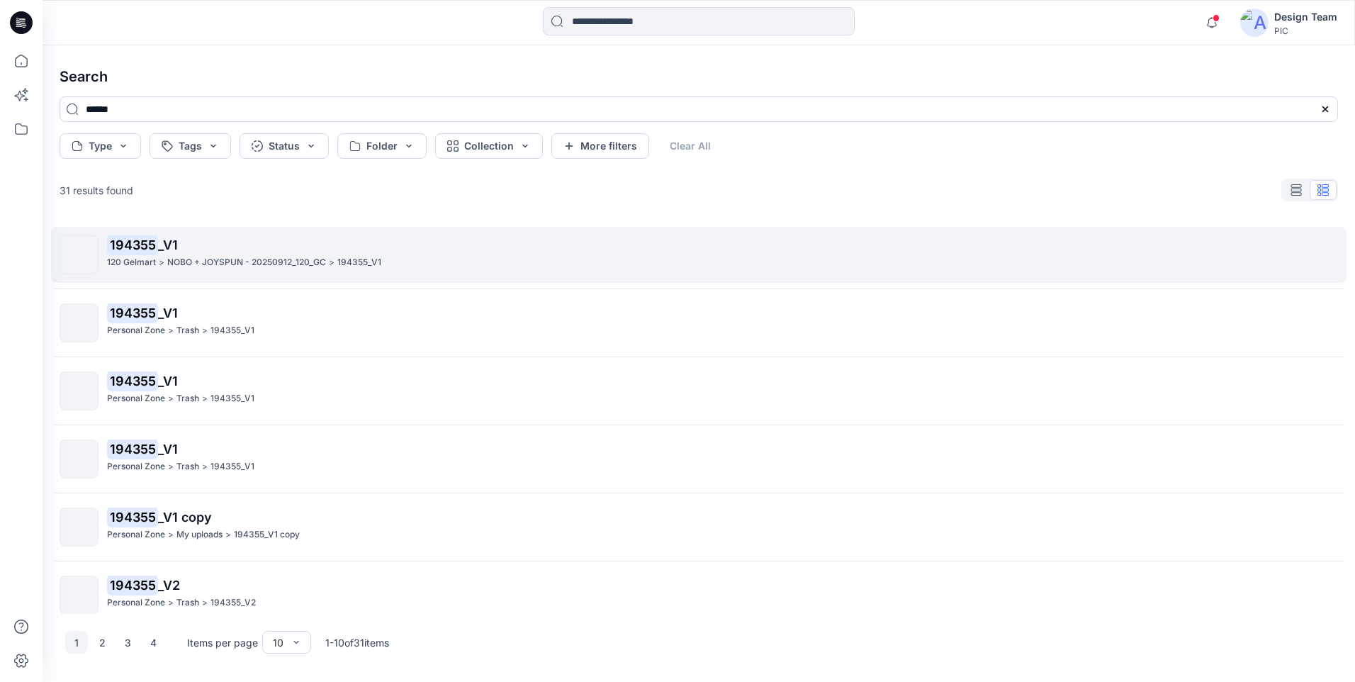
click at [150, 245] on mark "194355" at bounding box center [132, 245] width 51 height 20
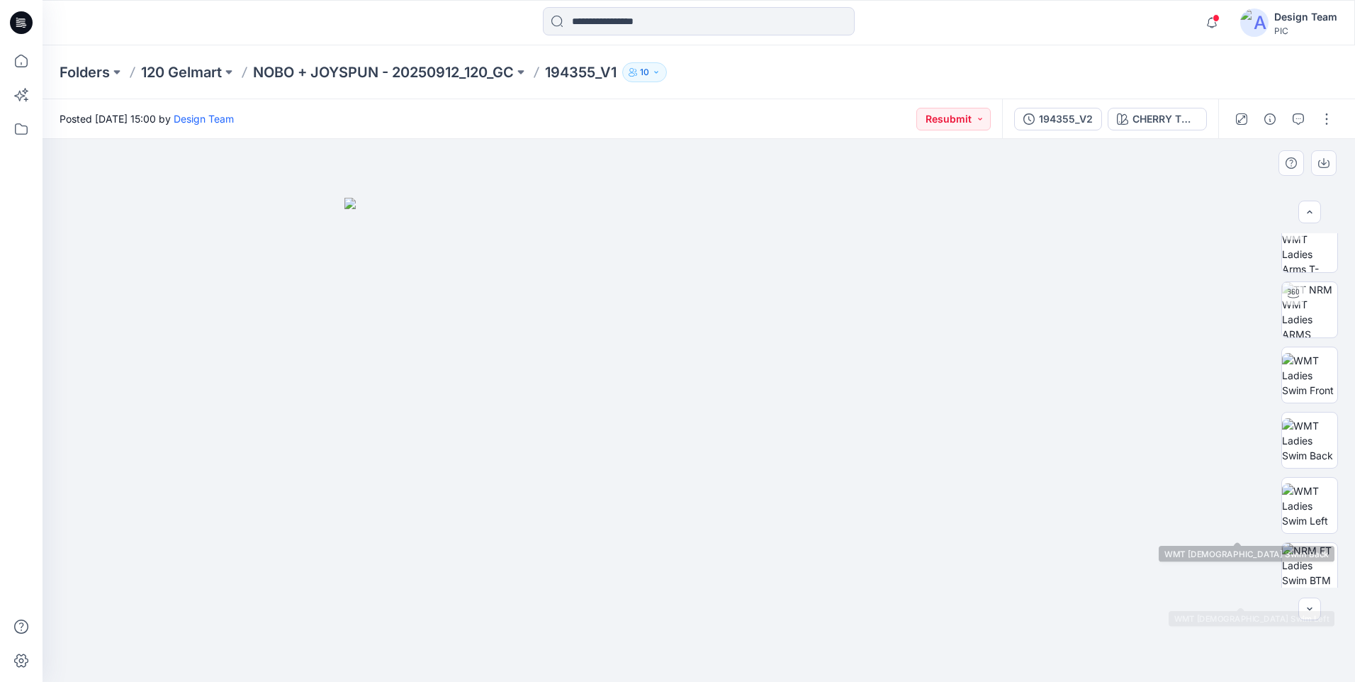
scroll to position [289, 0]
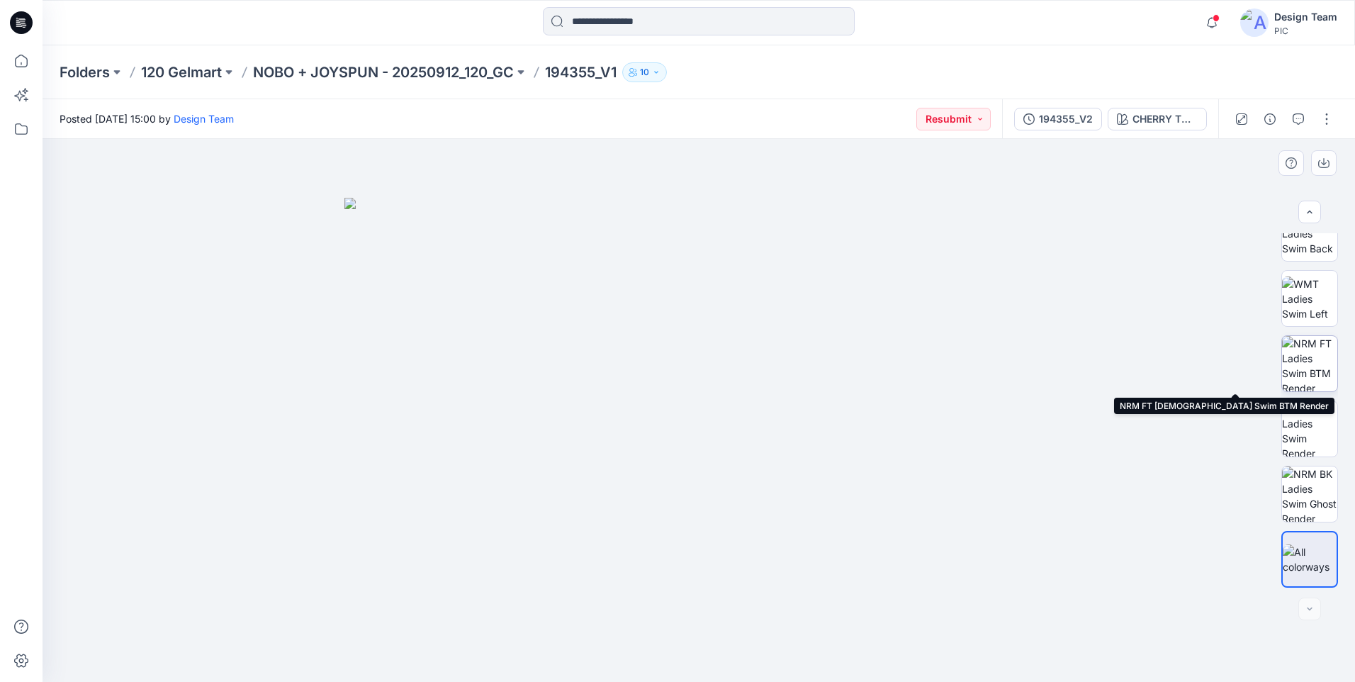
click at [1302, 351] on img at bounding box center [1309, 363] width 55 height 55
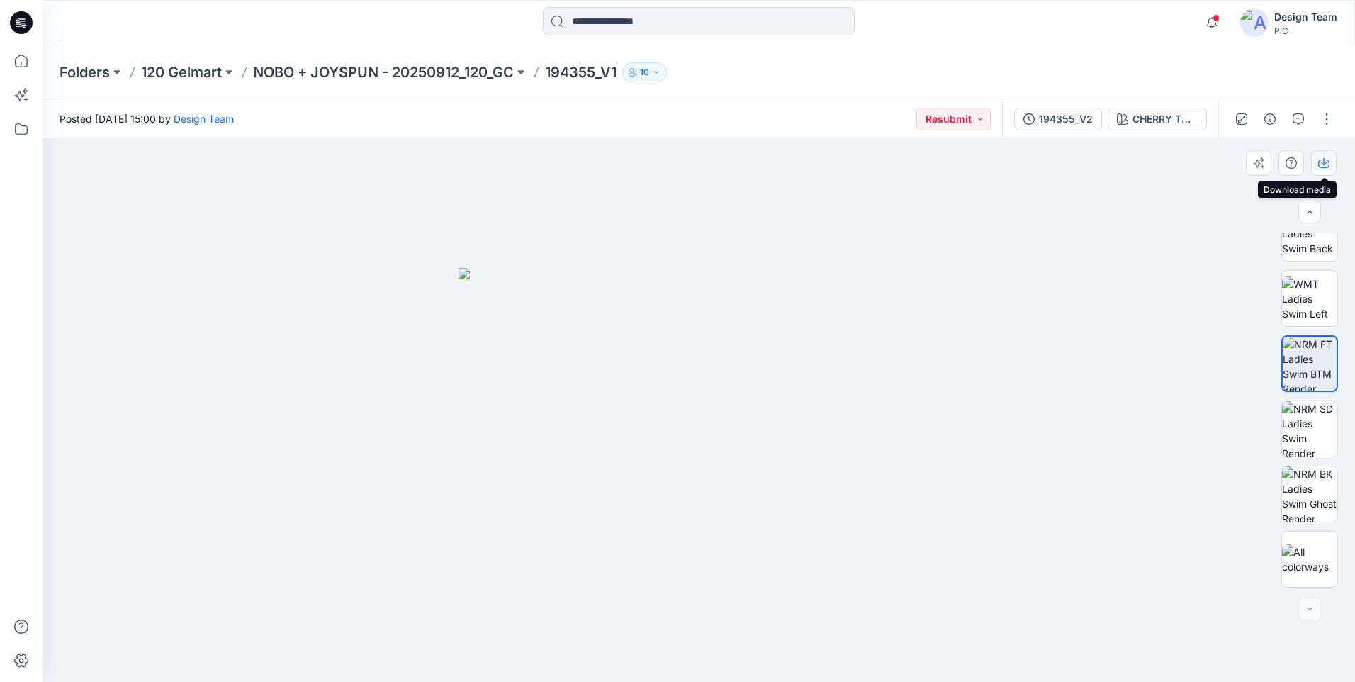
click at [1323, 160] on icon "button" at bounding box center [1323, 162] width 11 height 11
click at [1311, 544] on img at bounding box center [1309, 559] width 55 height 30
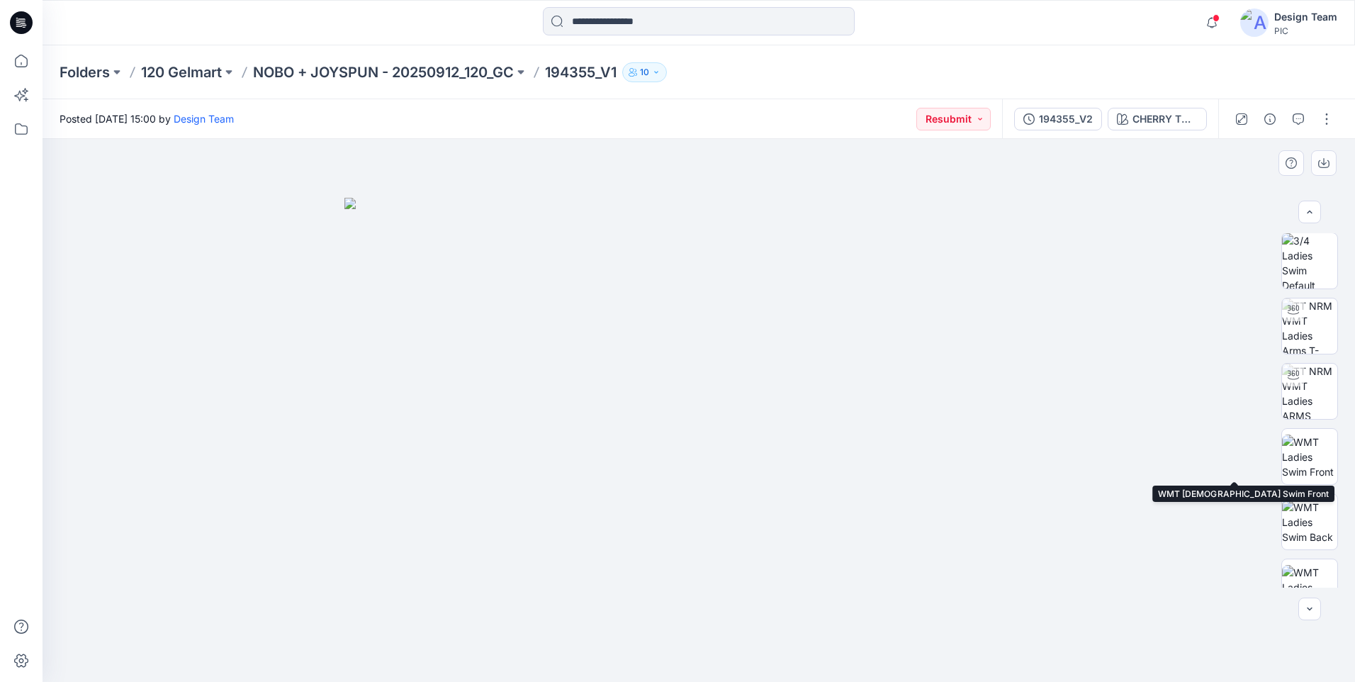
scroll to position [0, 0]
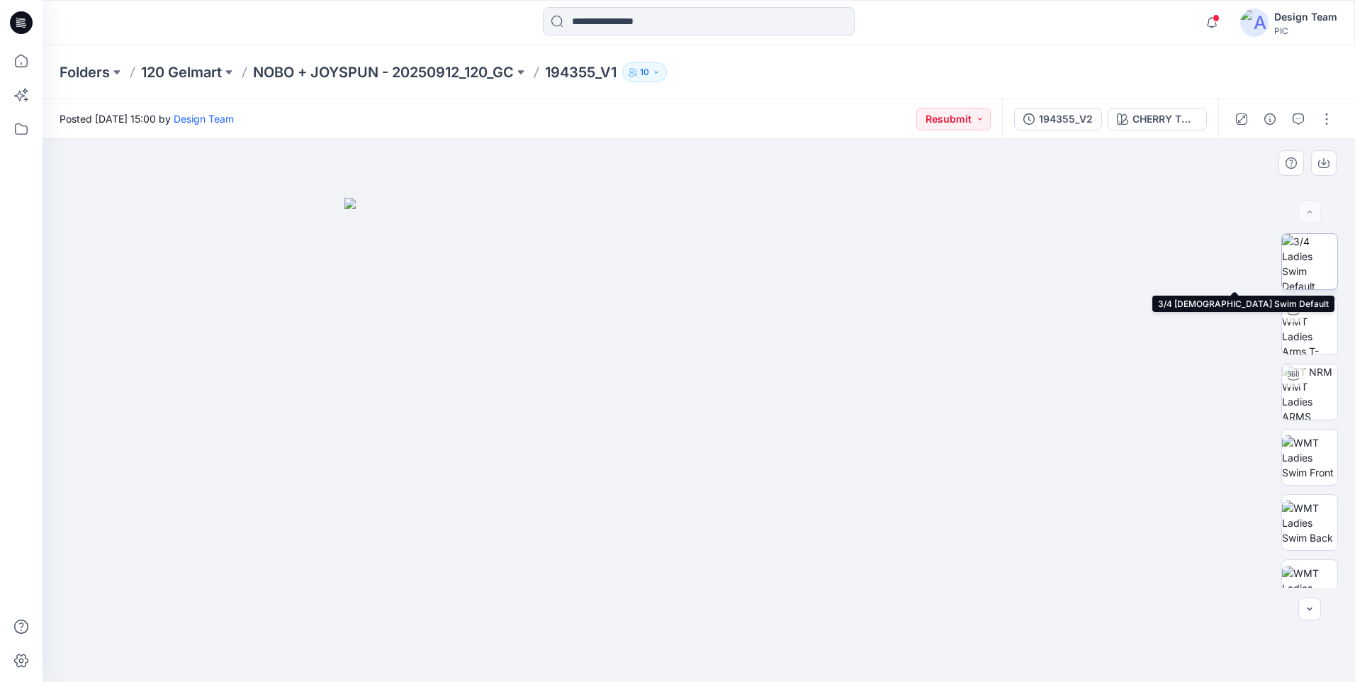
click at [1316, 262] on img at bounding box center [1309, 261] width 55 height 55
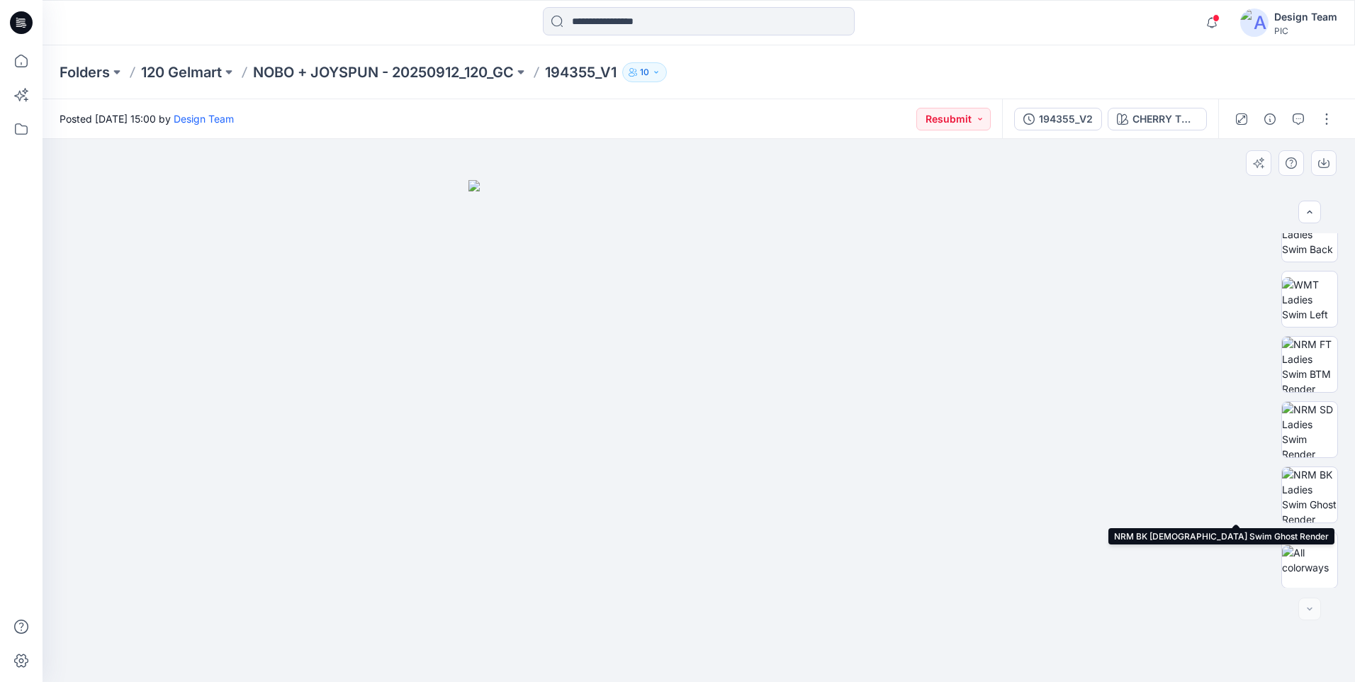
scroll to position [289, 0]
click at [1298, 569] on img at bounding box center [1309, 559] width 55 height 30
